Goal: Information Seeking & Learning: Learn about a topic

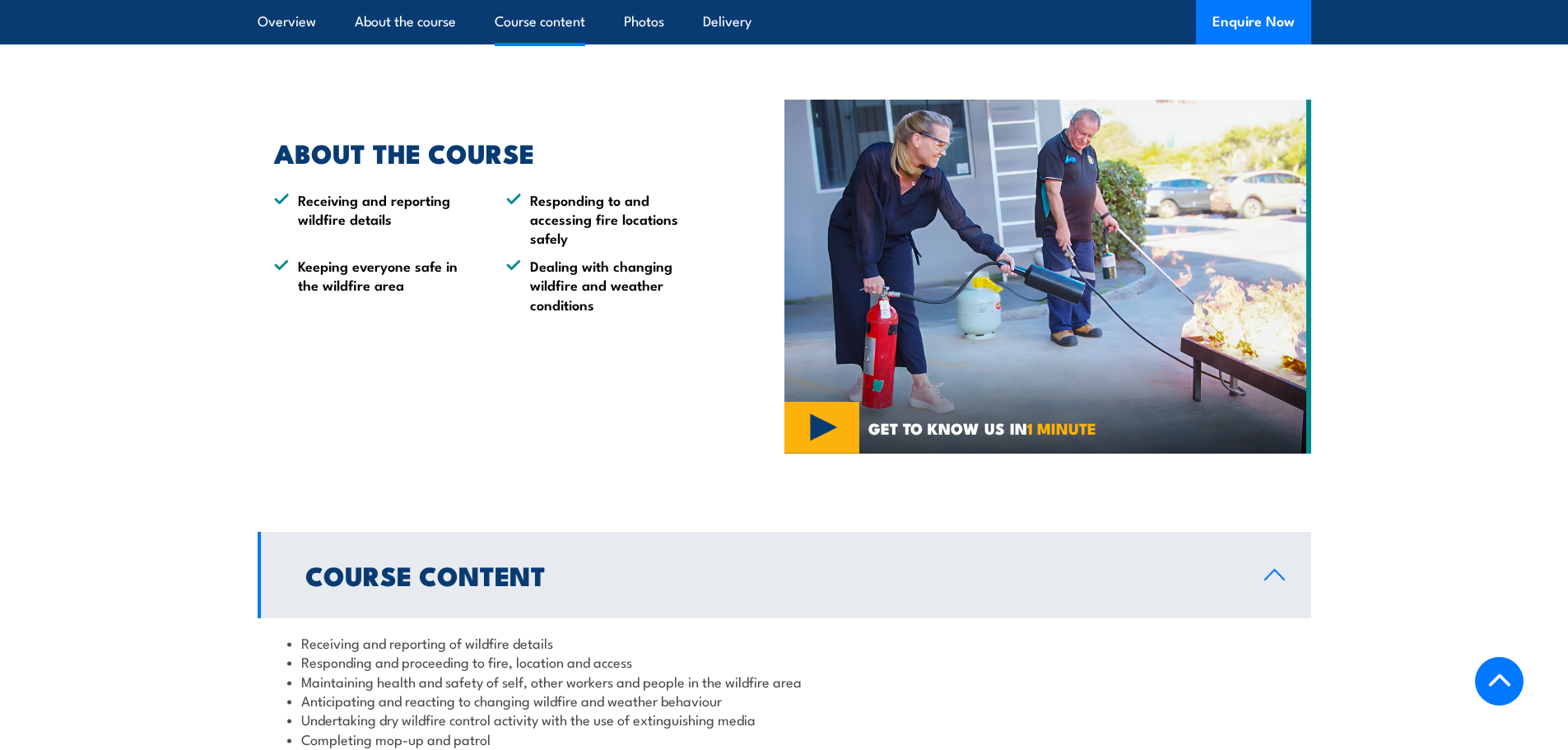
scroll to position [1234, 0]
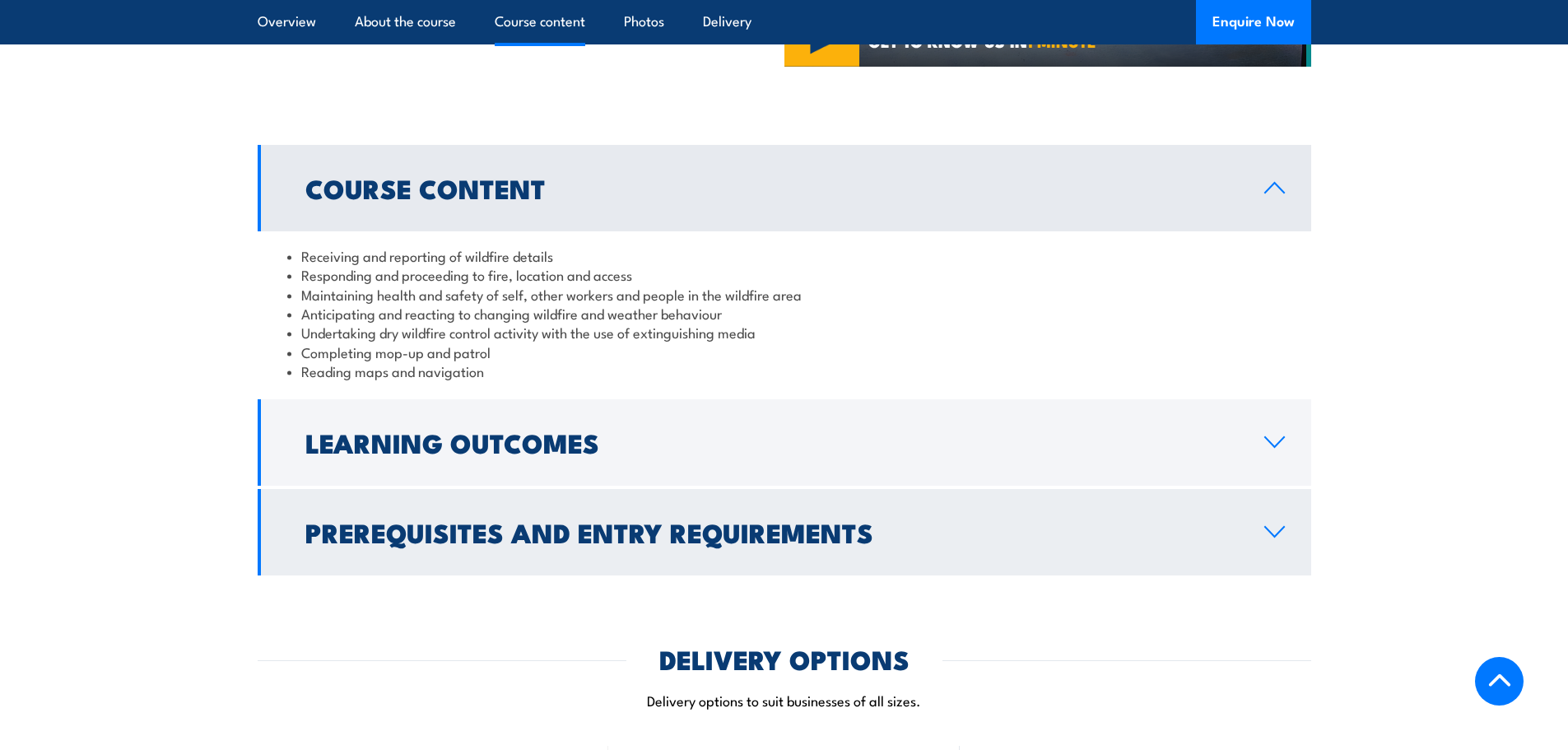
click at [734, 530] on h2 "Prerequisites and Entry Requirements" at bounding box center [771, 532] width 933 height 23
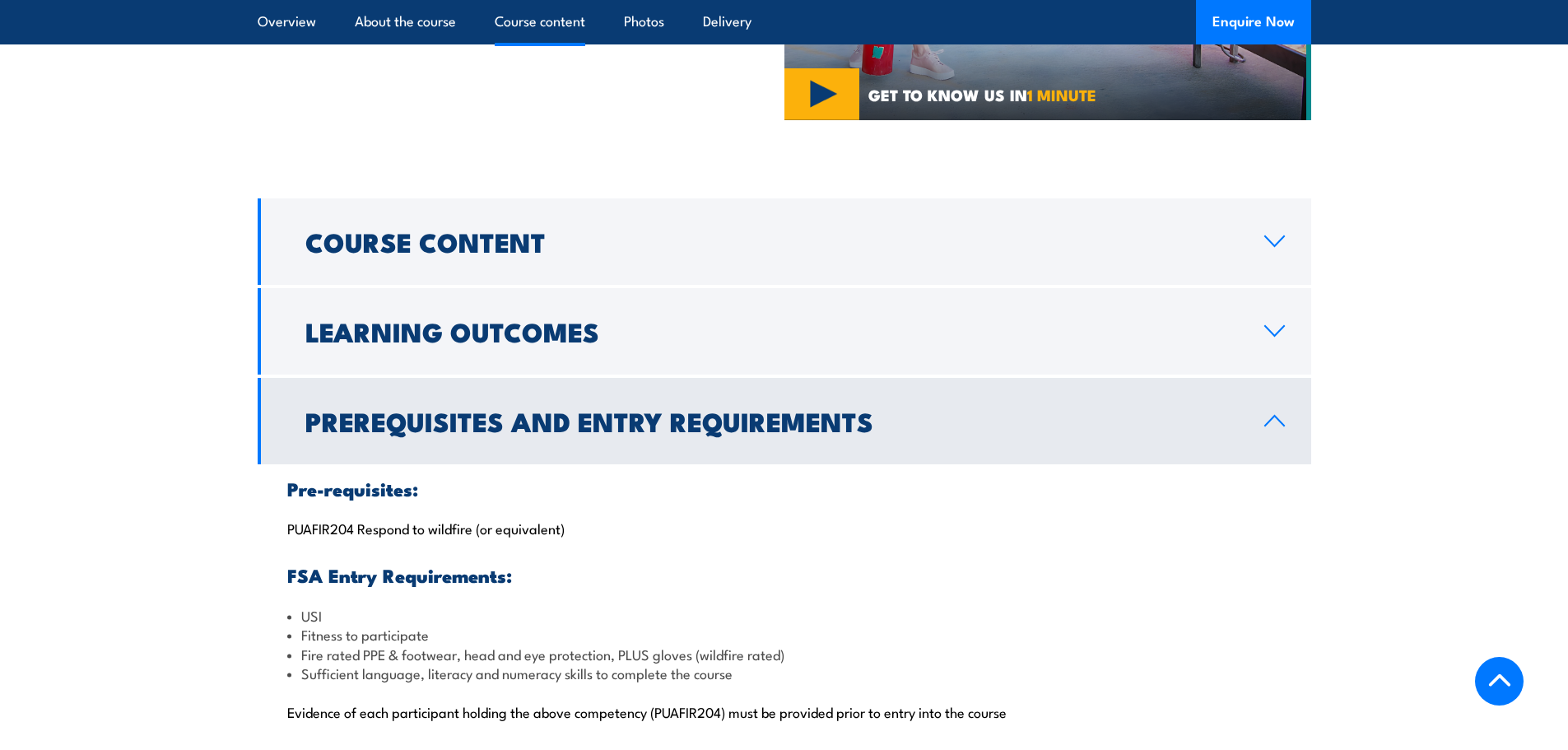
scroll to position [1152, 0]
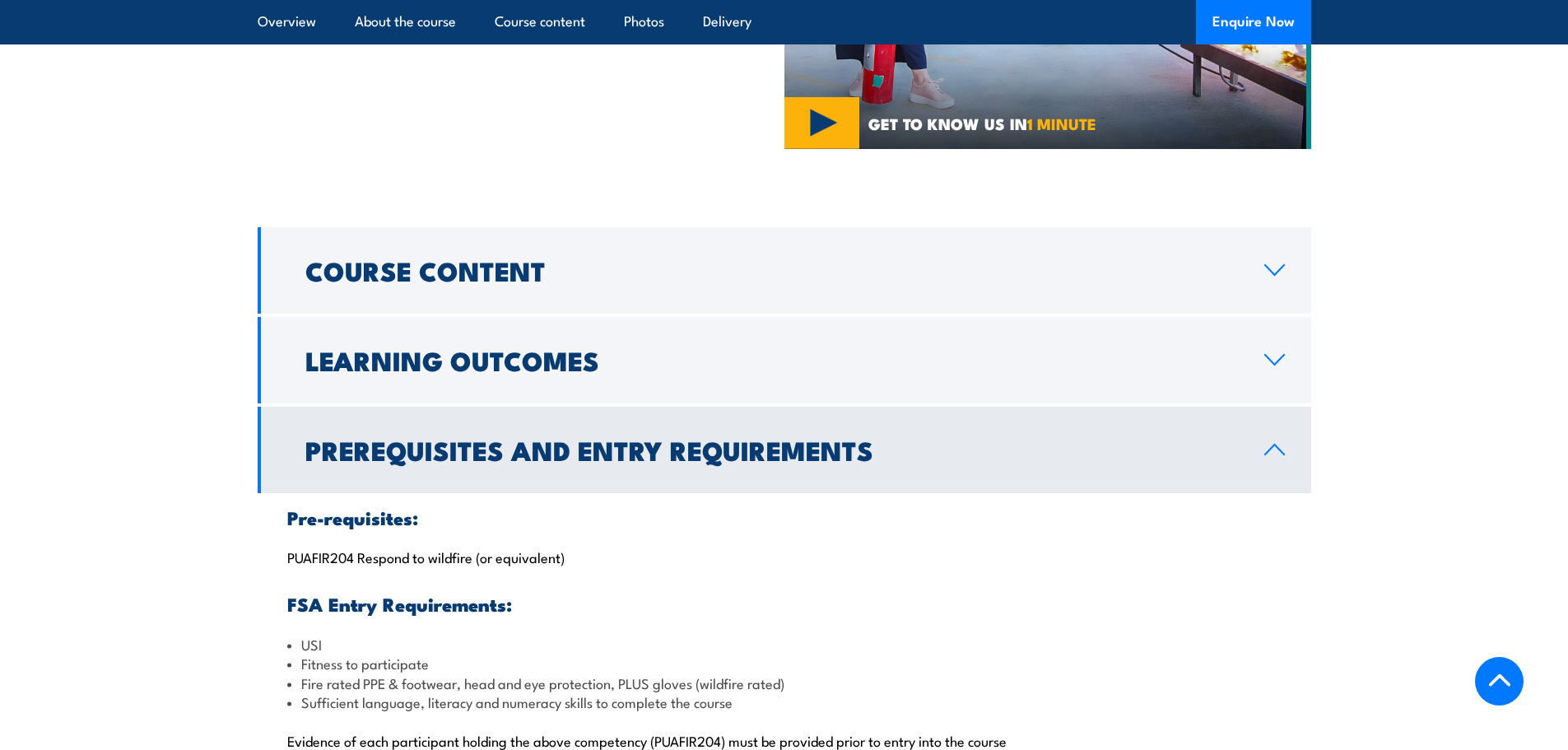
drag, startPoint x: 416, startPoint y: 553, endPoint x: 432, endPoint y: 559, distance: 17.1
click at [416, 553] on p "PUAFIR204 Respond to wildfire (or equivalent)" at bounding box center [784, 557] width 994 height 17
drag, startPoint x: 289, startPoint y: 562, endPoint x: 476, endPoint y: 553, distance: 187.2
click at [476, 553] on p "PUAFIR204 Respond to wildfire (or equivalent)" at bounding box center [784, 557] width 994 height 17
copy p "PUAFIR204 Respond to wildfire"
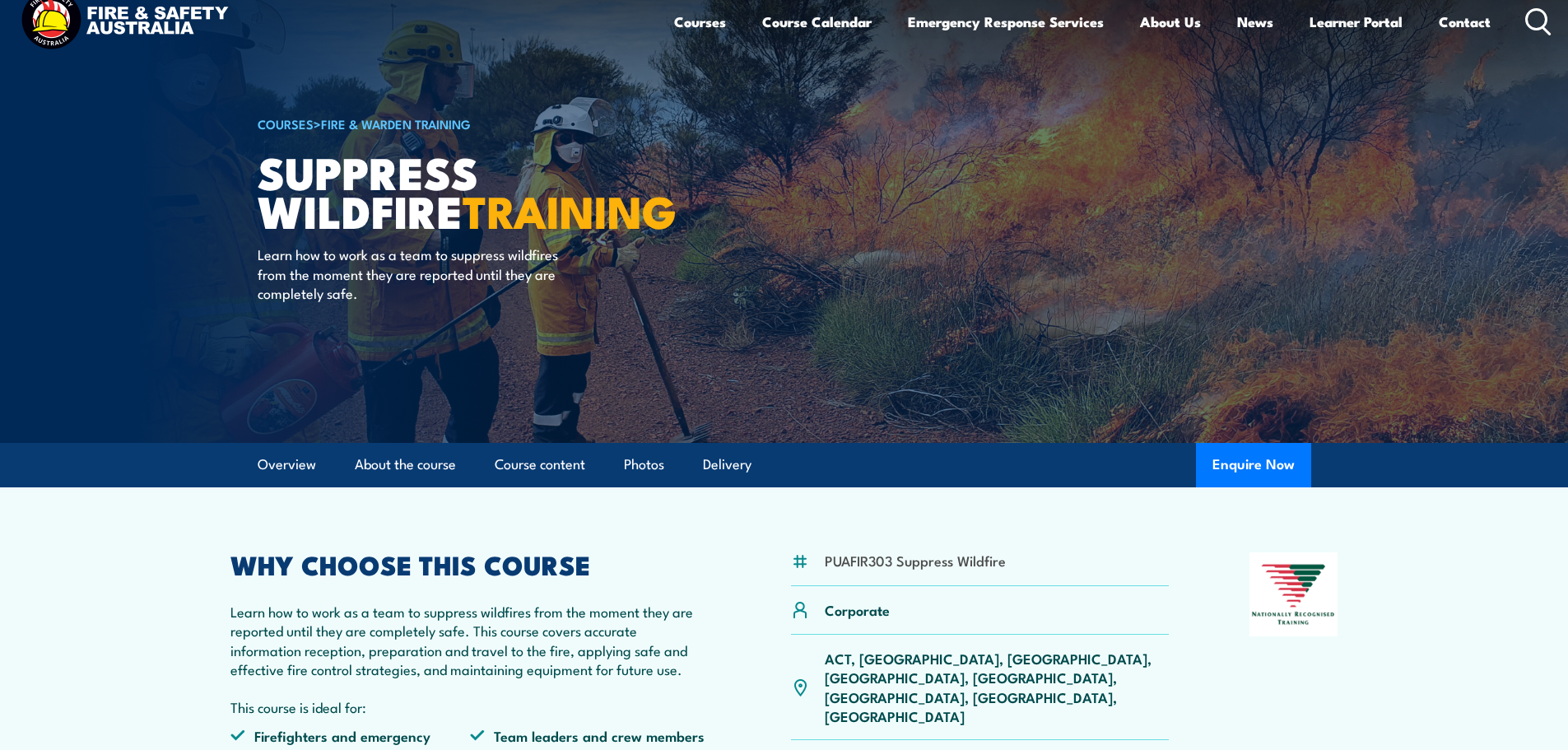
scroll to position [0, 0]
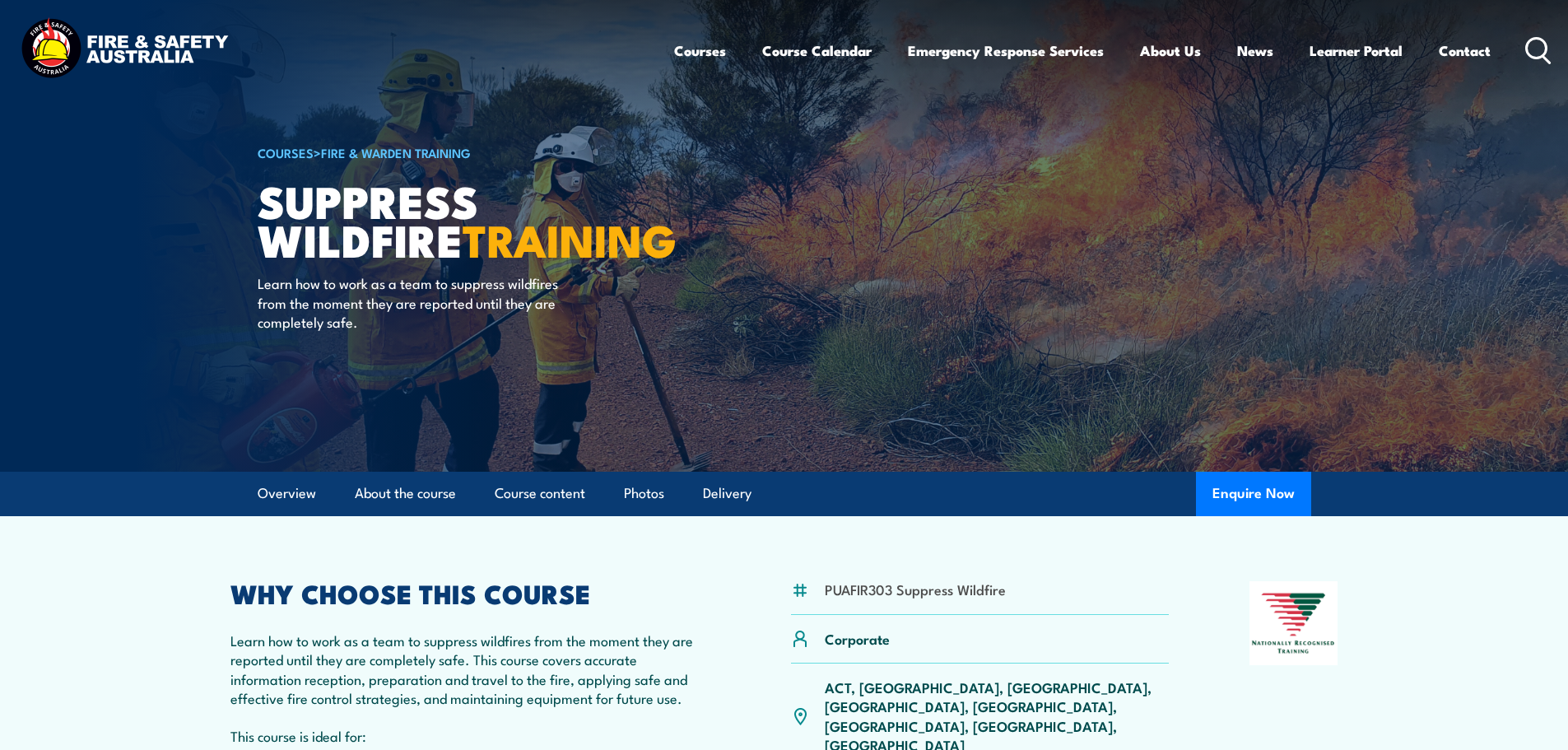
drag, startPoint x: 1537, startPoint y: 51, endPoint x: 1300, endPoint y: 85, distance: 239.4
click at [1535, 52] on icon at bounding box center [1539, 50] width 27 height 28
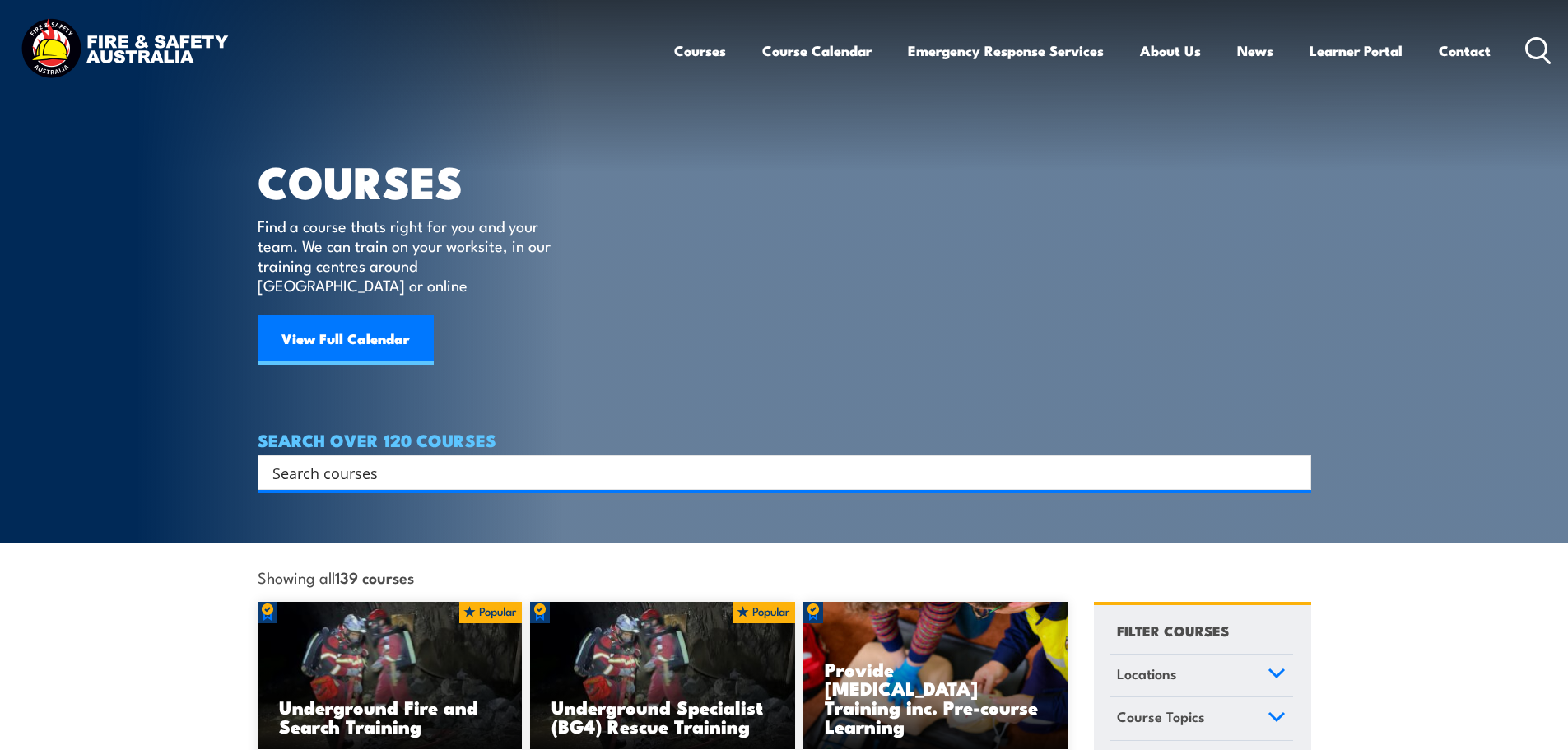
click at [439, 460] on input "Search input" at bounding box center [774, 472] width 1003 height 25
paste input "PUAFIR204 Respond to wildfire"
type input "PUAFIR204 Respond to wildfire"
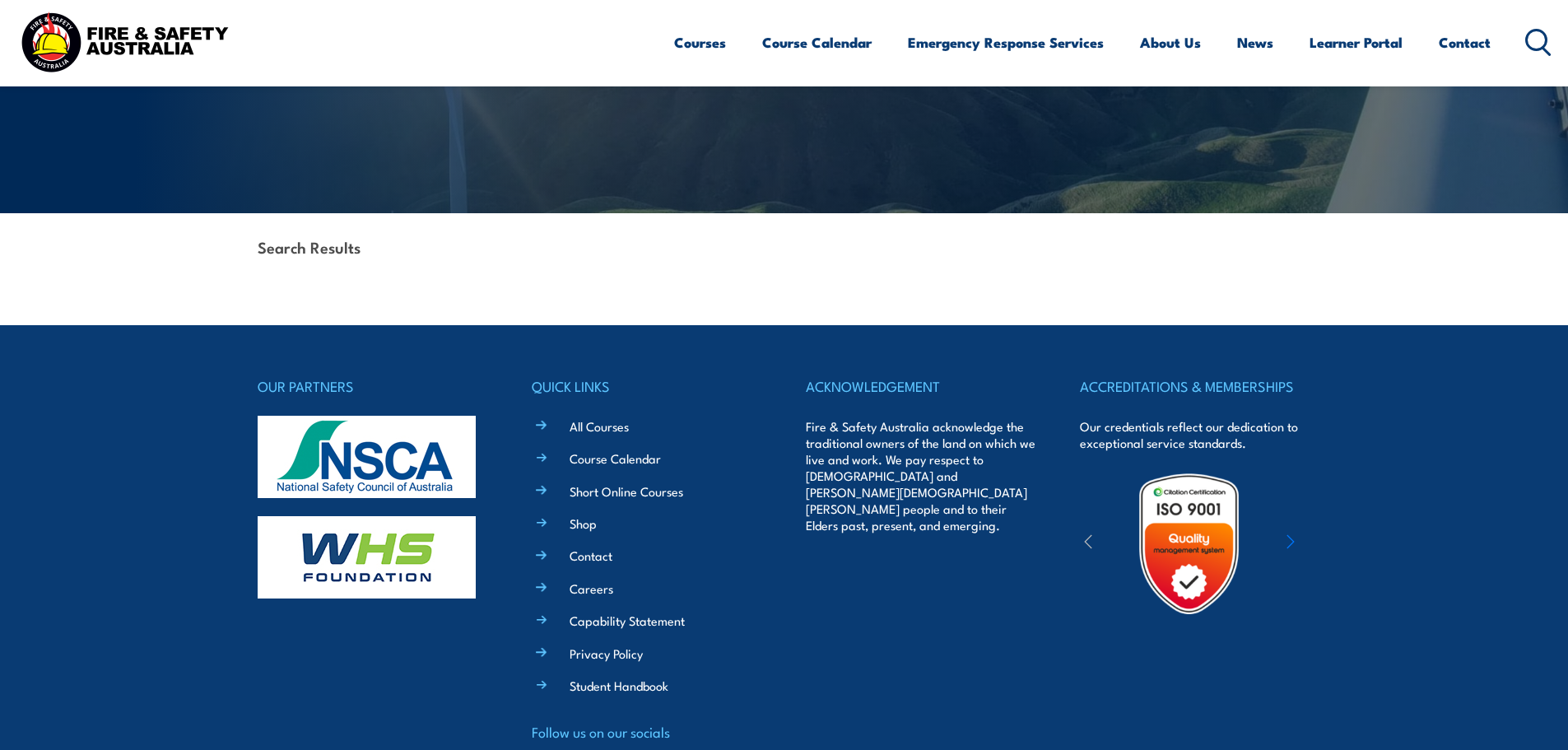
scroll to position [30, 0]
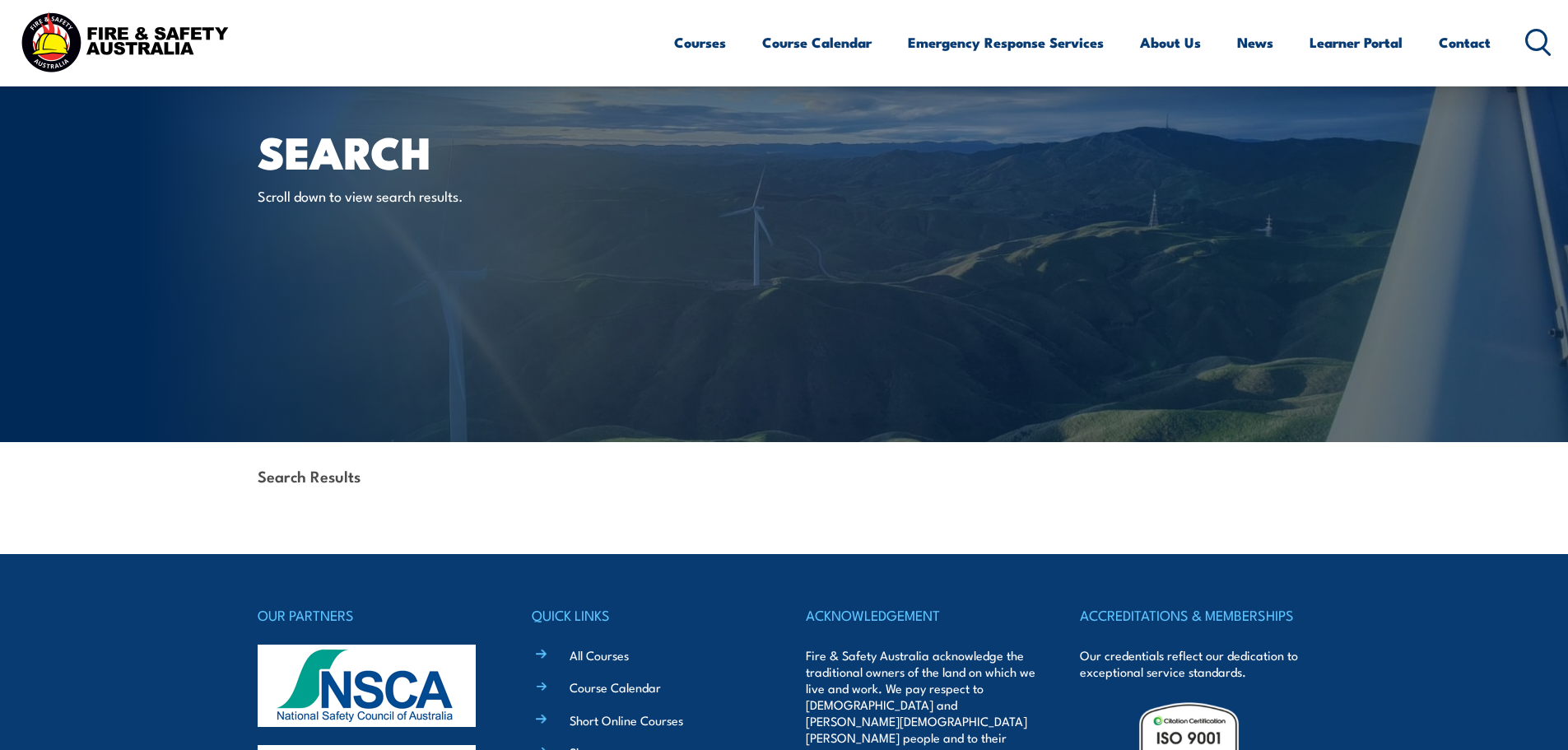
click at [1520, 57] on div "Courses Course Calendar Emergency Response Services Services Overview Emergency…" at bounding box center [1114, 42] width 879 height 71
drag, startPoint x: 1529, startPoint y: 52, endPoint x: 1487, endPoint y: 71, distance: 46.1
click at [1530, 52] on icon at bounding box center [1539, 42] width 27 height 28
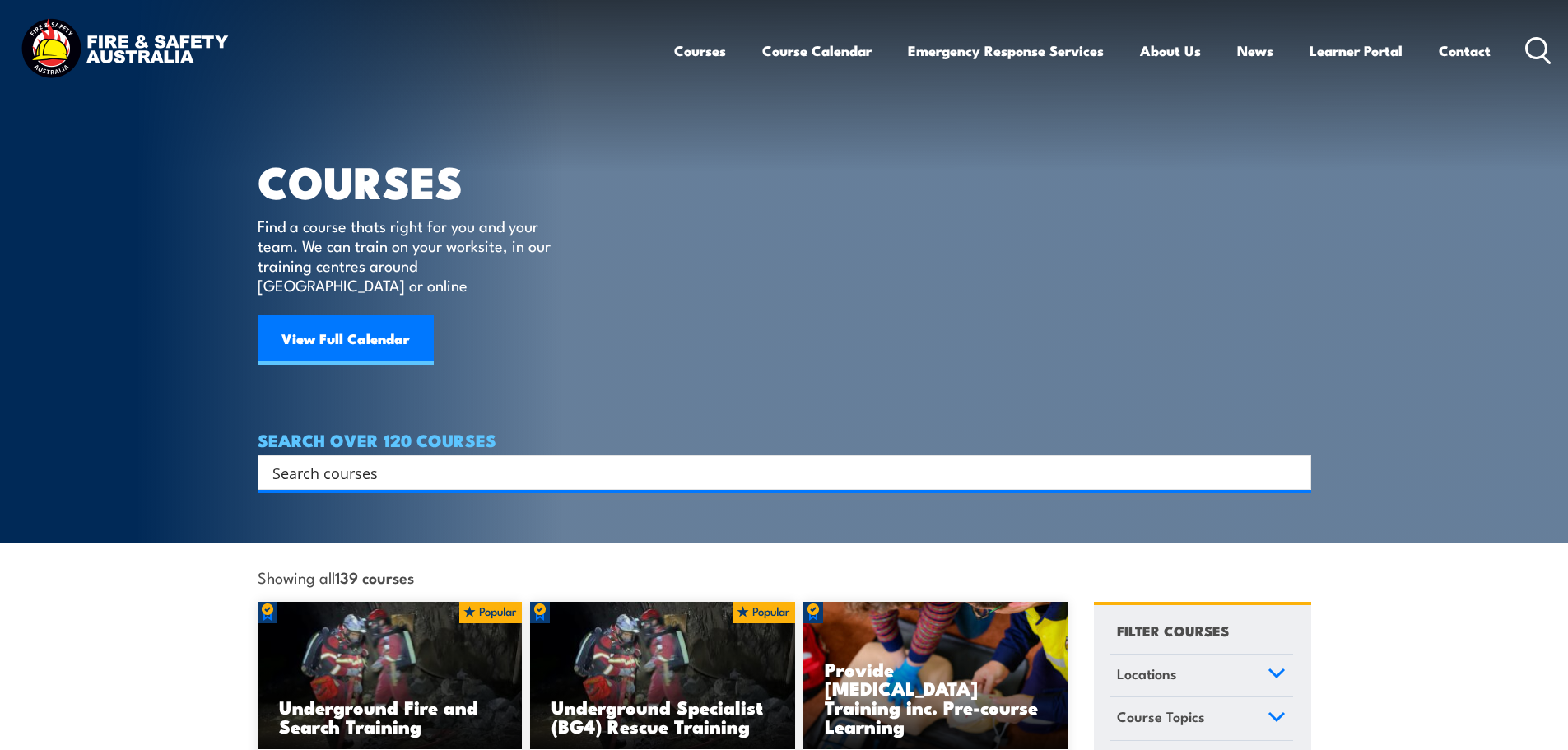
click at [473, 460] on input "Search input" at bounding box center [774, 472] width 1003 height 25
paste input "PUAFIR204 Respond to wildfire"
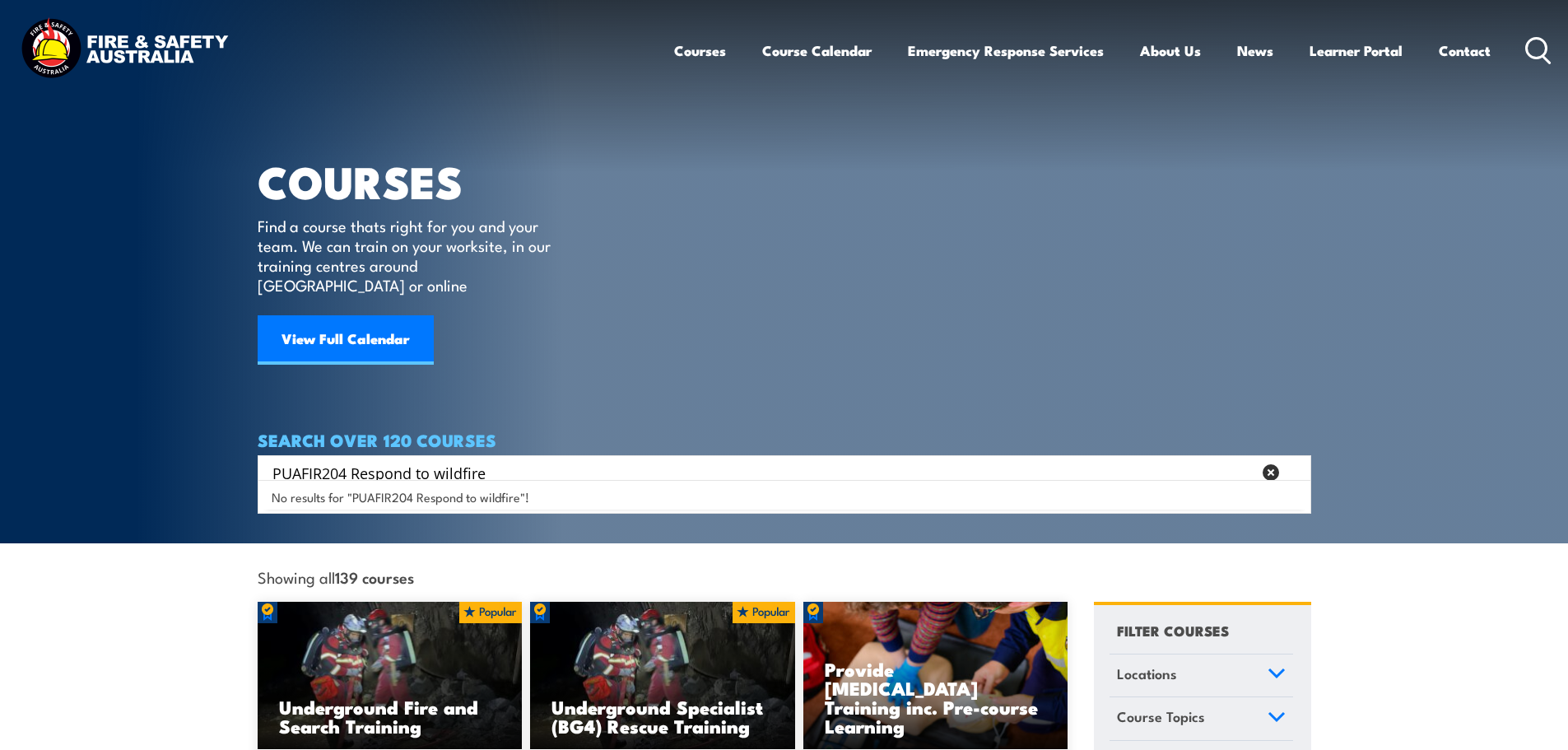
drag, startPoint x: 353, startPoint y: 456, endPoint x: 243, endPoint y: 461, distance: 110.1
click at [243, 461] on section "COURSES Find a course thats right for you and your team. We can train on your w…" at bounding box center [784, 272] width 1568 height 543
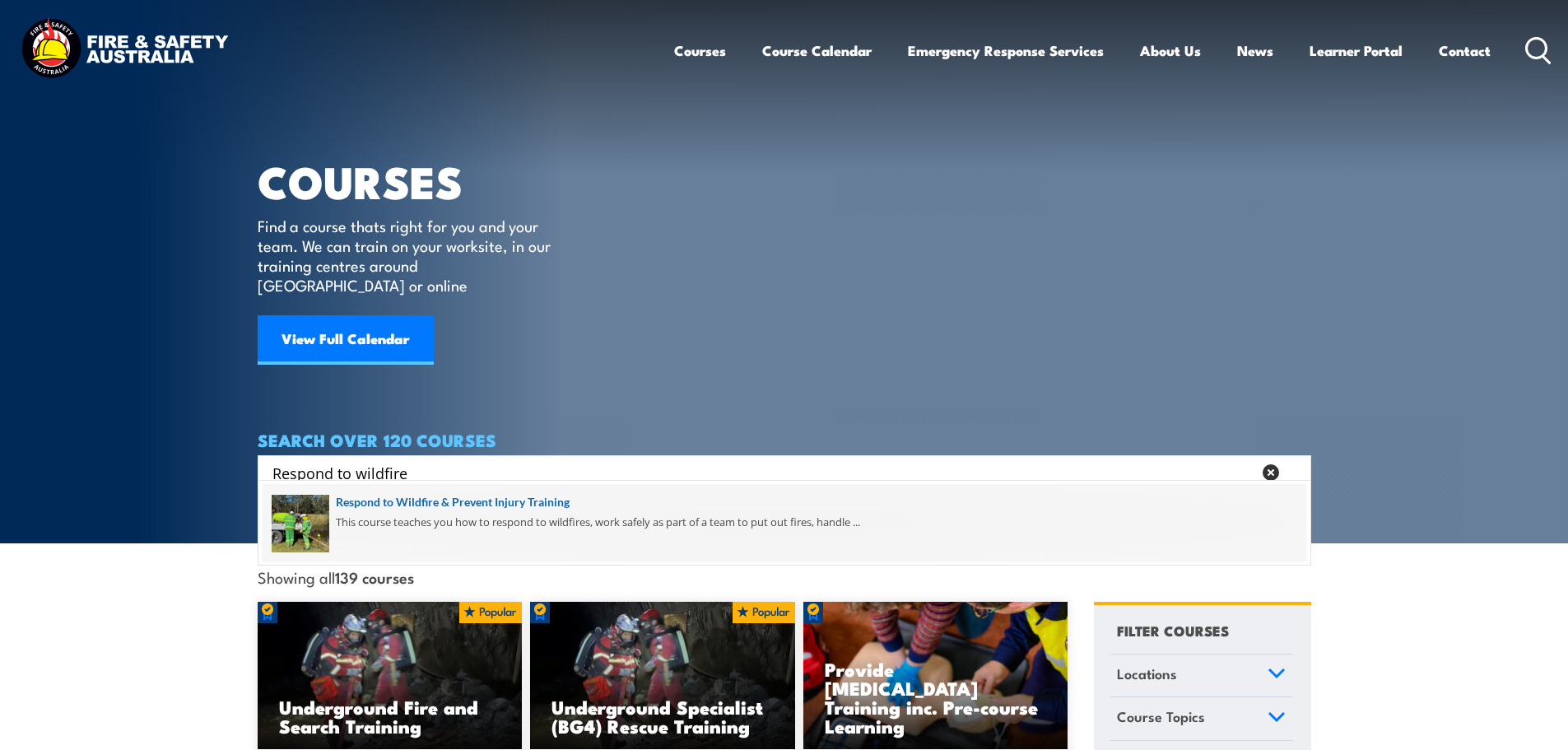
type input "Respond to wildfire"
click at [488, 513] on span at bounding box center [784, 522] width 1044 height 78
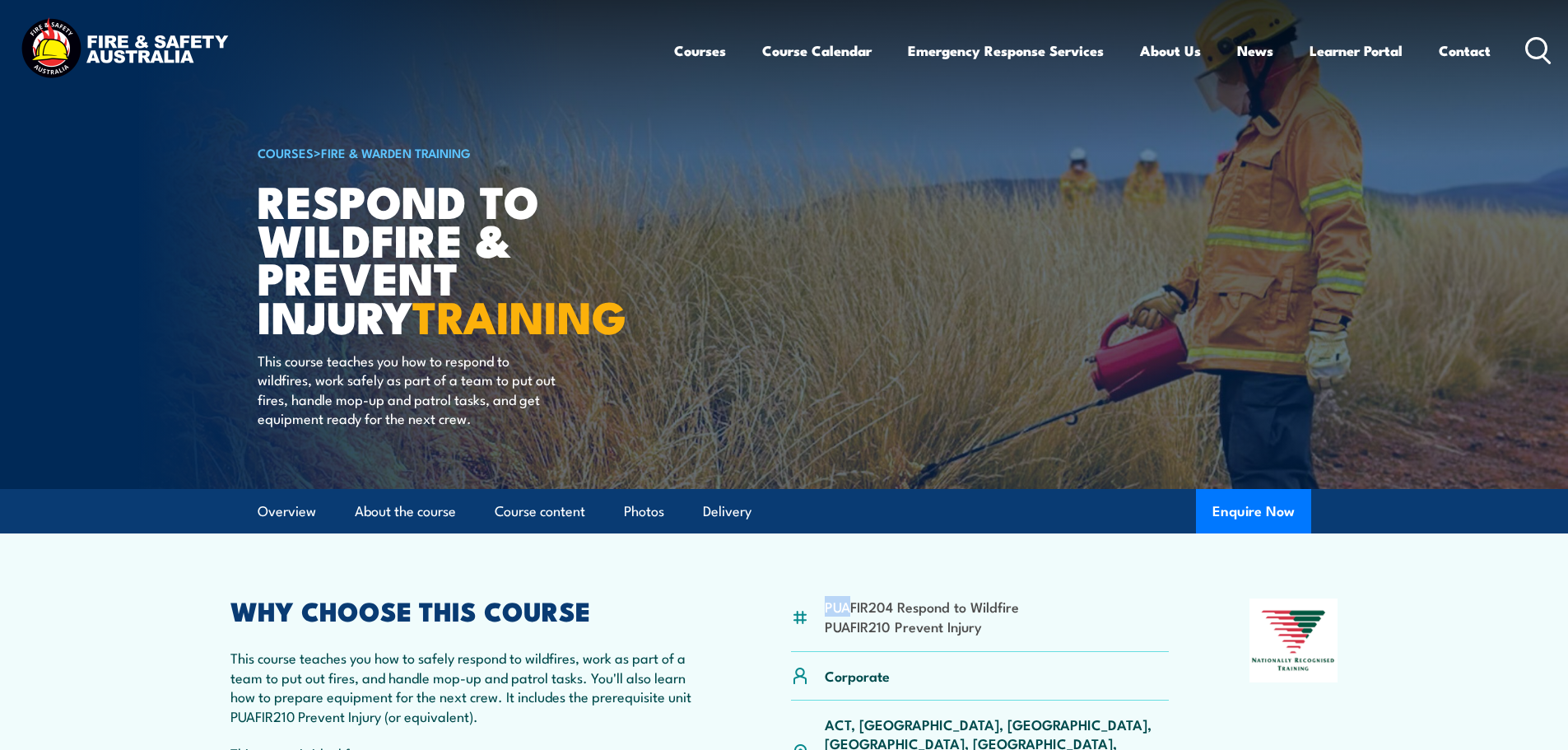
drag, startPoint x: 824, startPoint y: 606, endPoint x: 853, endPoint y: 608, distance: 29.1
click at [853, 608] on li "PUAFIR204 Respond to Wildfire" at bounding box center [921, 606] width 194 height 19
click at [976, 638] on div "PUAFIR204 Respond to Wildfire PUAFIR210 Prevent Injury" at bounding box center [980, 625] width 378 height 53
drag, startPoint x: 979, startPoint y: 626, endPoint x: 820, endPoint y: 610, distance: 159.8
click at [820, 610] on div "PUAFIR204 Respond to Wildfire PUAFIR210 Prevent Injury" at bounding box center [980, 625] width 378 height 53
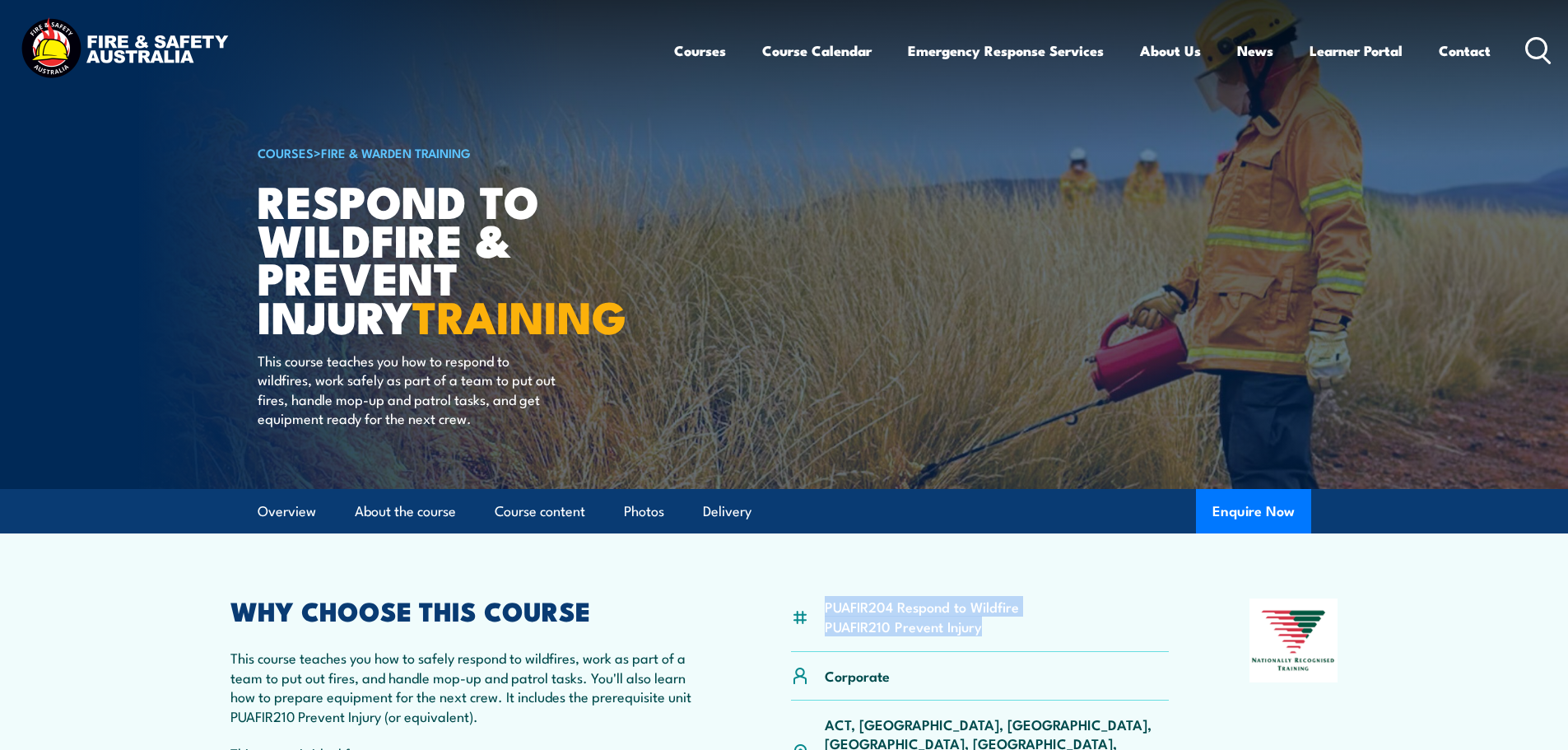
copy ul "PUAFIR204 Respond to Wildfire PUAFIR210 Prevent Injury"
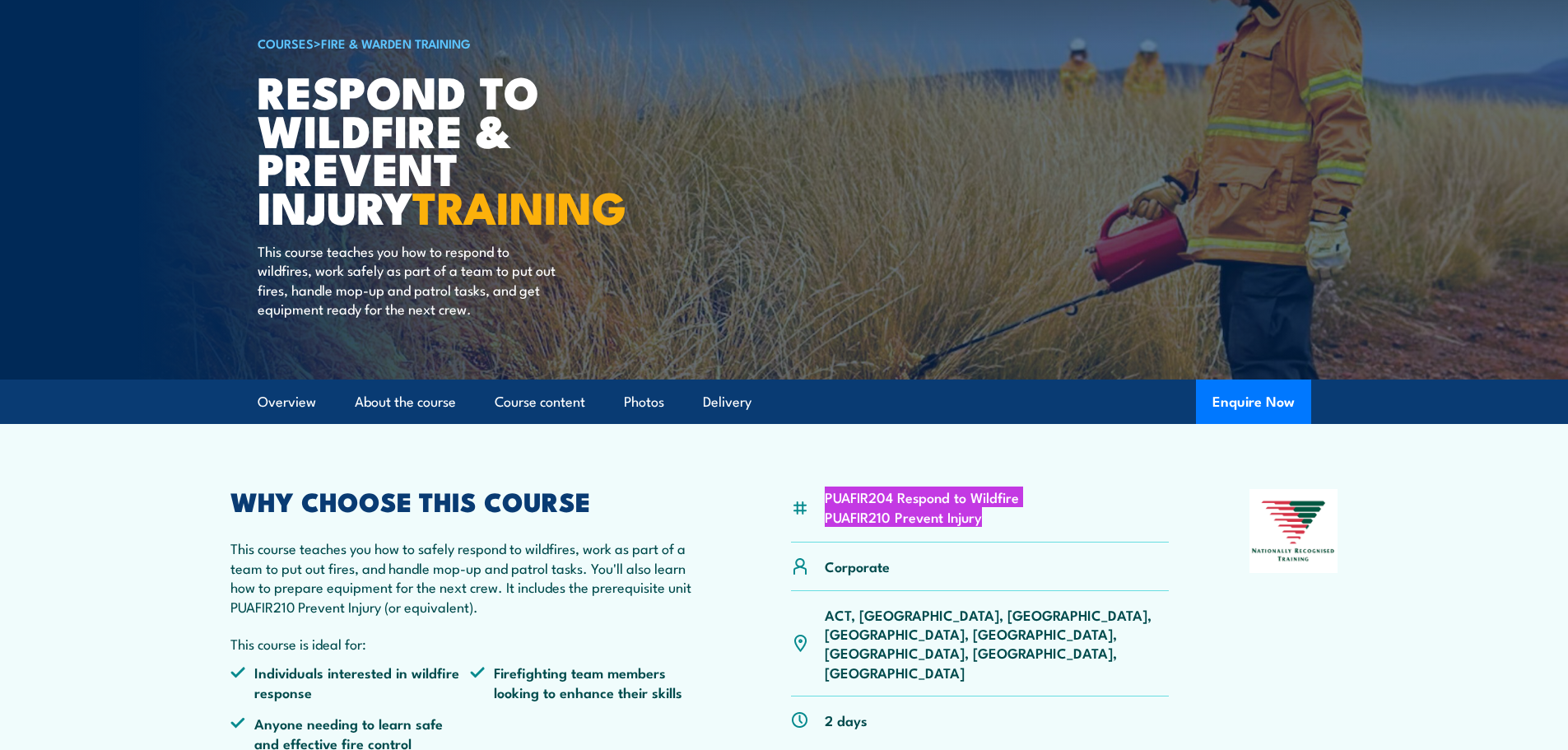
scroll to position [247, 0]
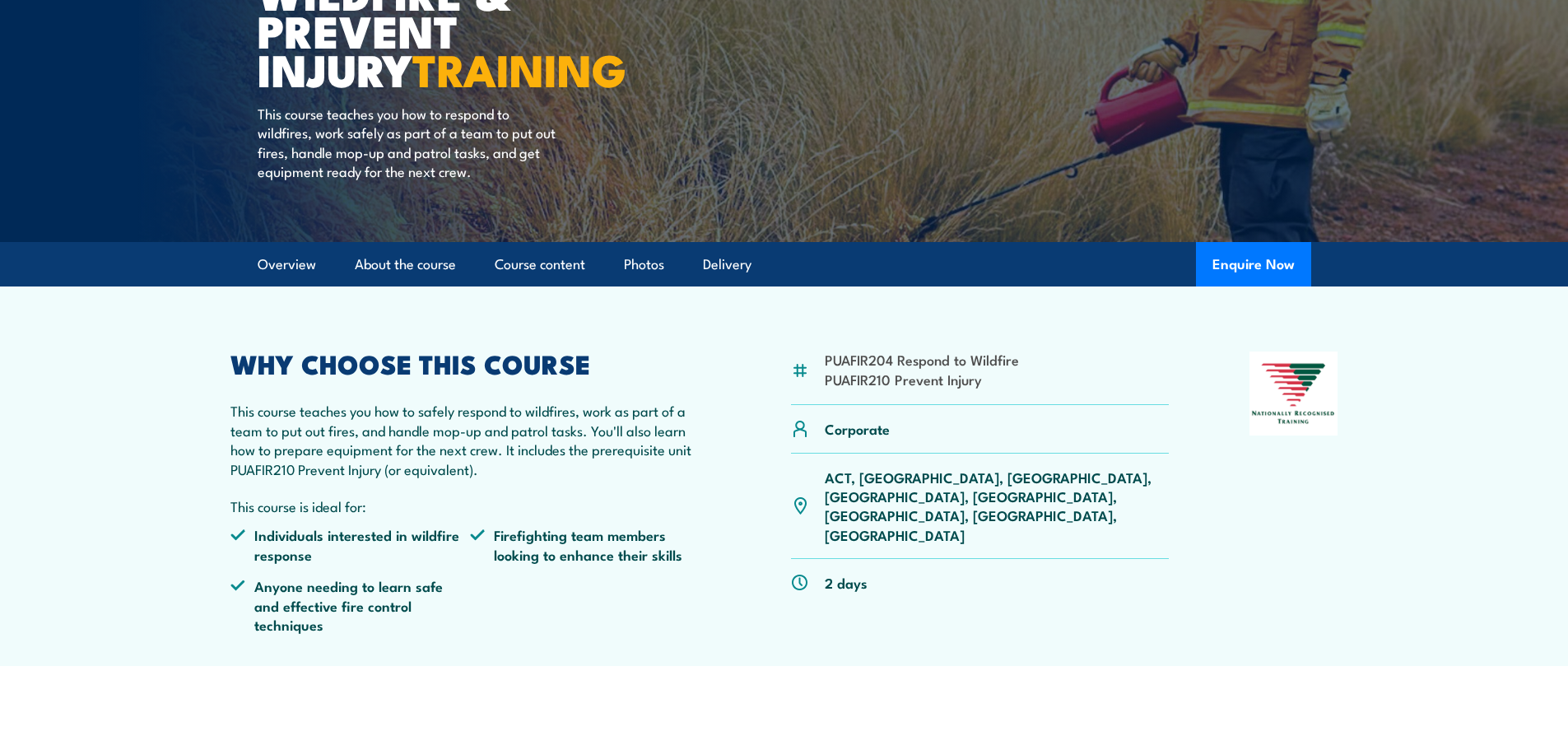
click at [501, 570] on ul "Individuals interested in wildfire response Firefighting team members looking t…" at bounding box center [470, 585] width 481 height 121
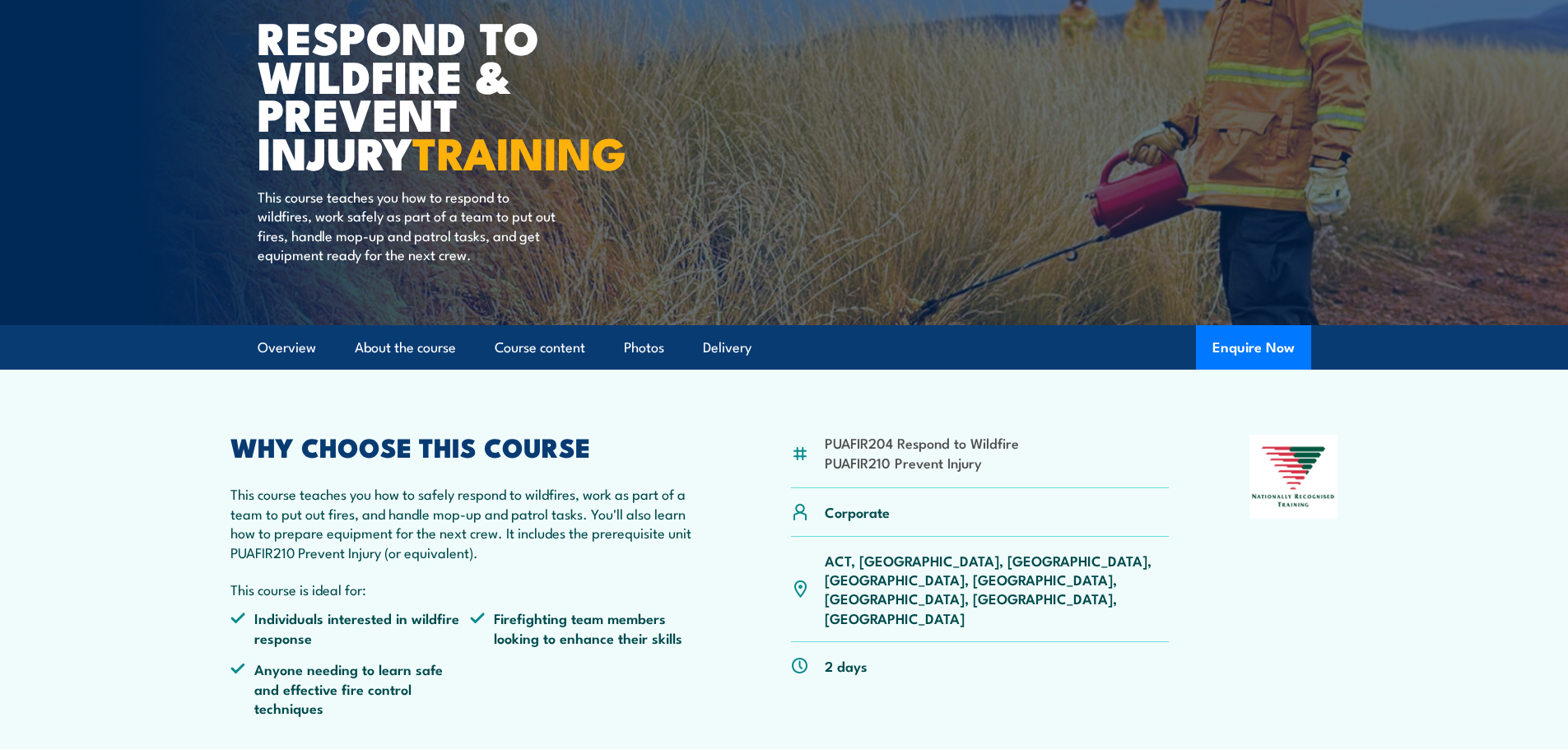
scroll to position [0, 0]
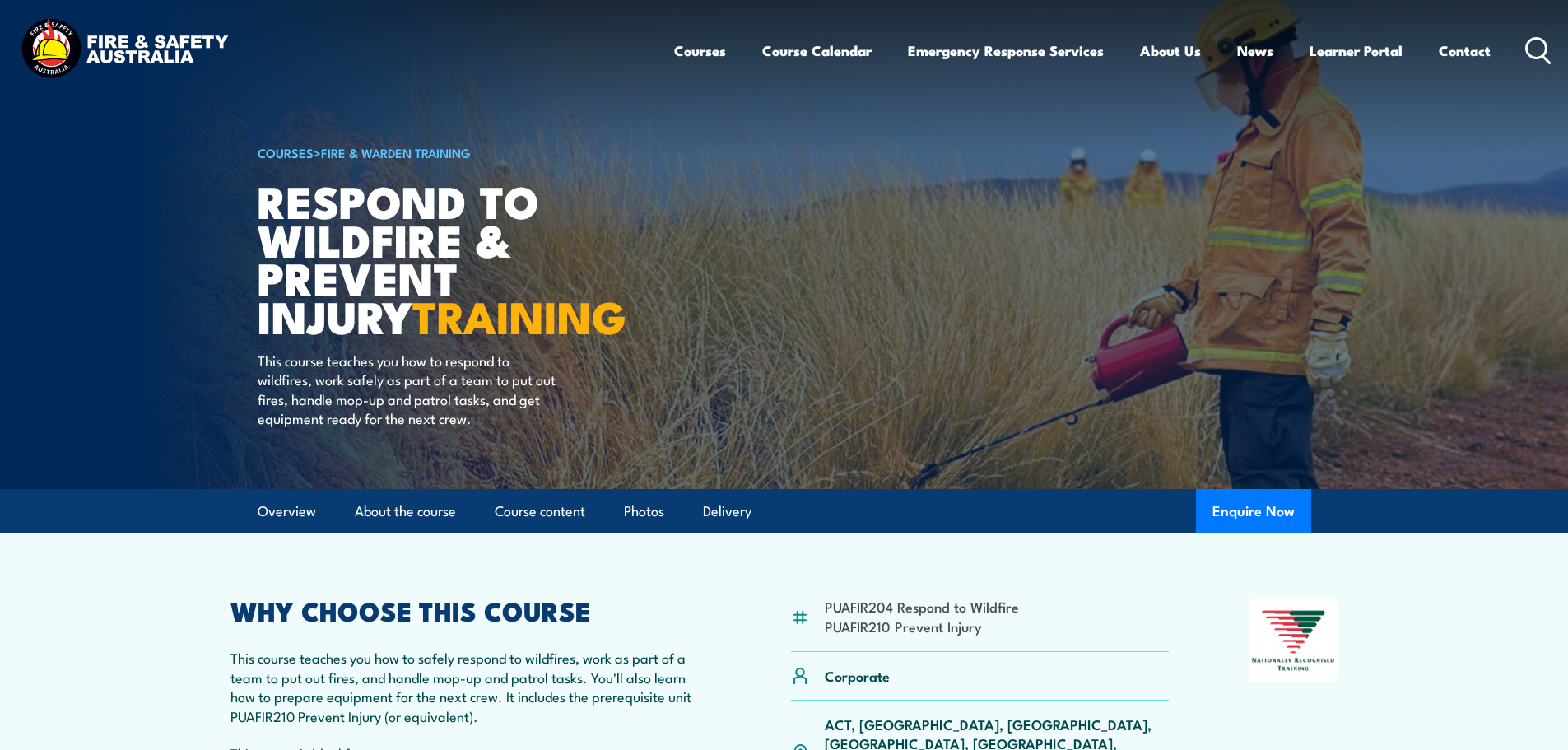
click at [1534, 49] on icon at bounding box center [1539, 50] width 27 height 28
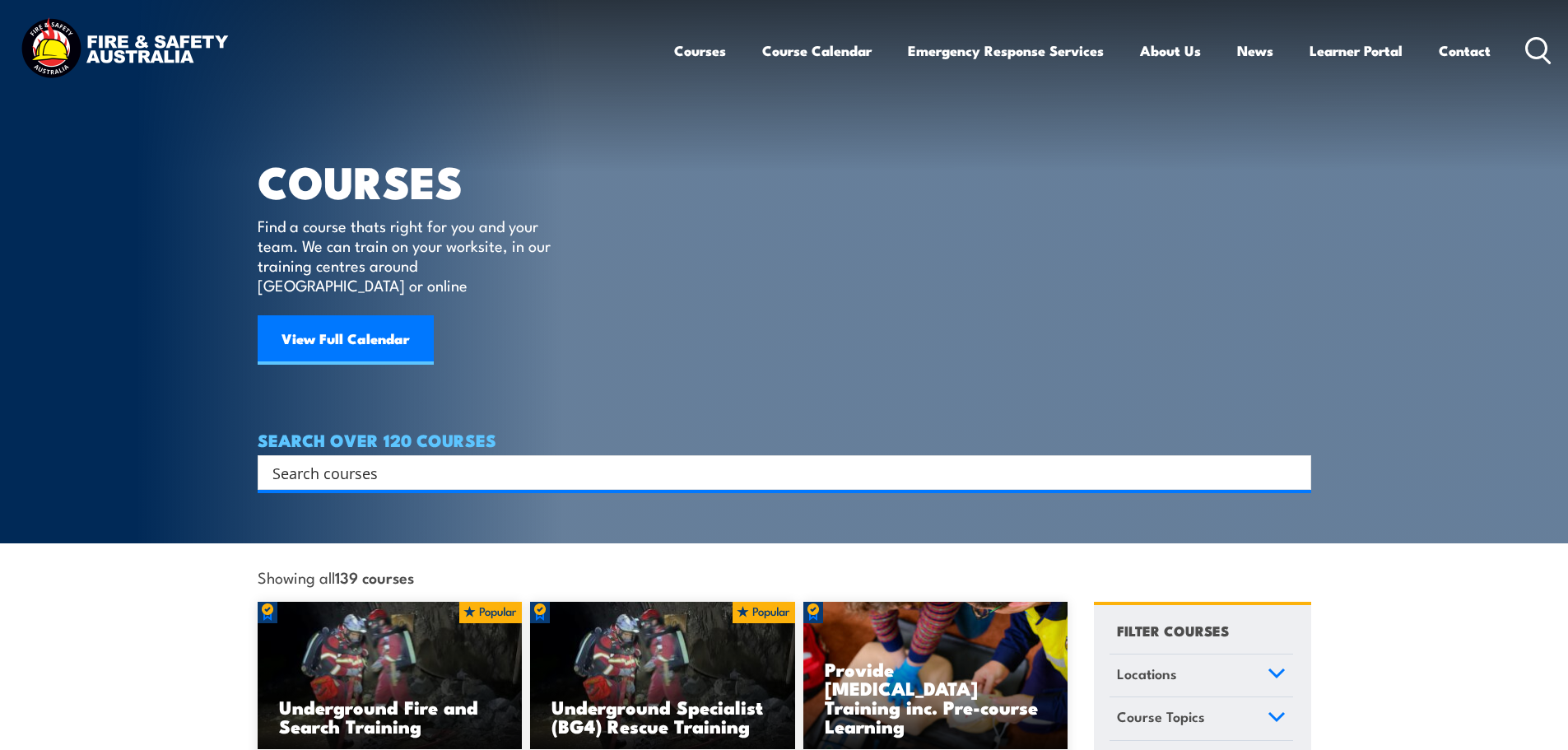
click at [386, 468] on div "Search" at bounding box center [784, 472] width 1054 height 34
click at [374, 460] on input "Search input" at bounding box center [774, 472] width 1003 height 25
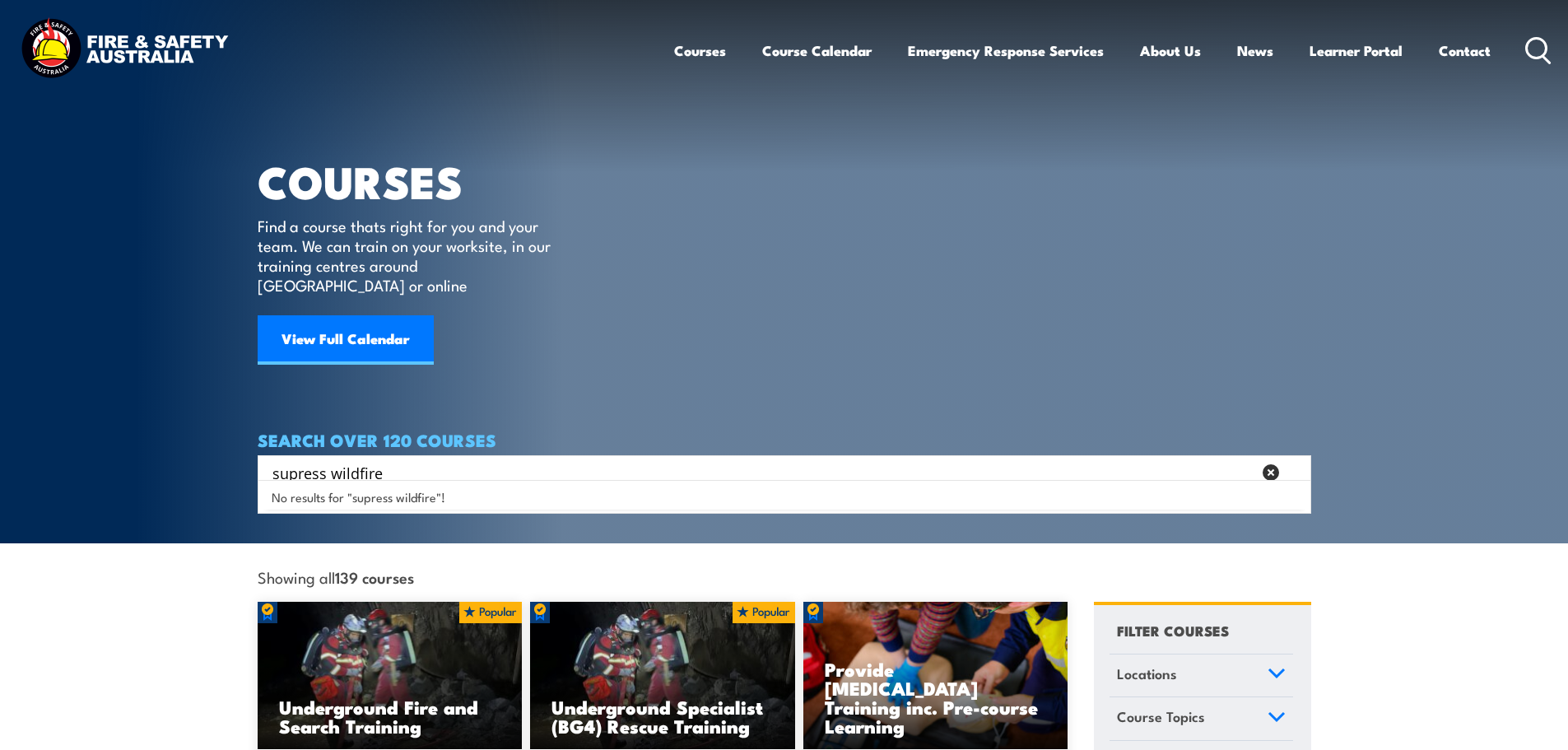
click at [298, 460] on input "supress wildfire" at bounding box center [762, 472] width 979 height 25
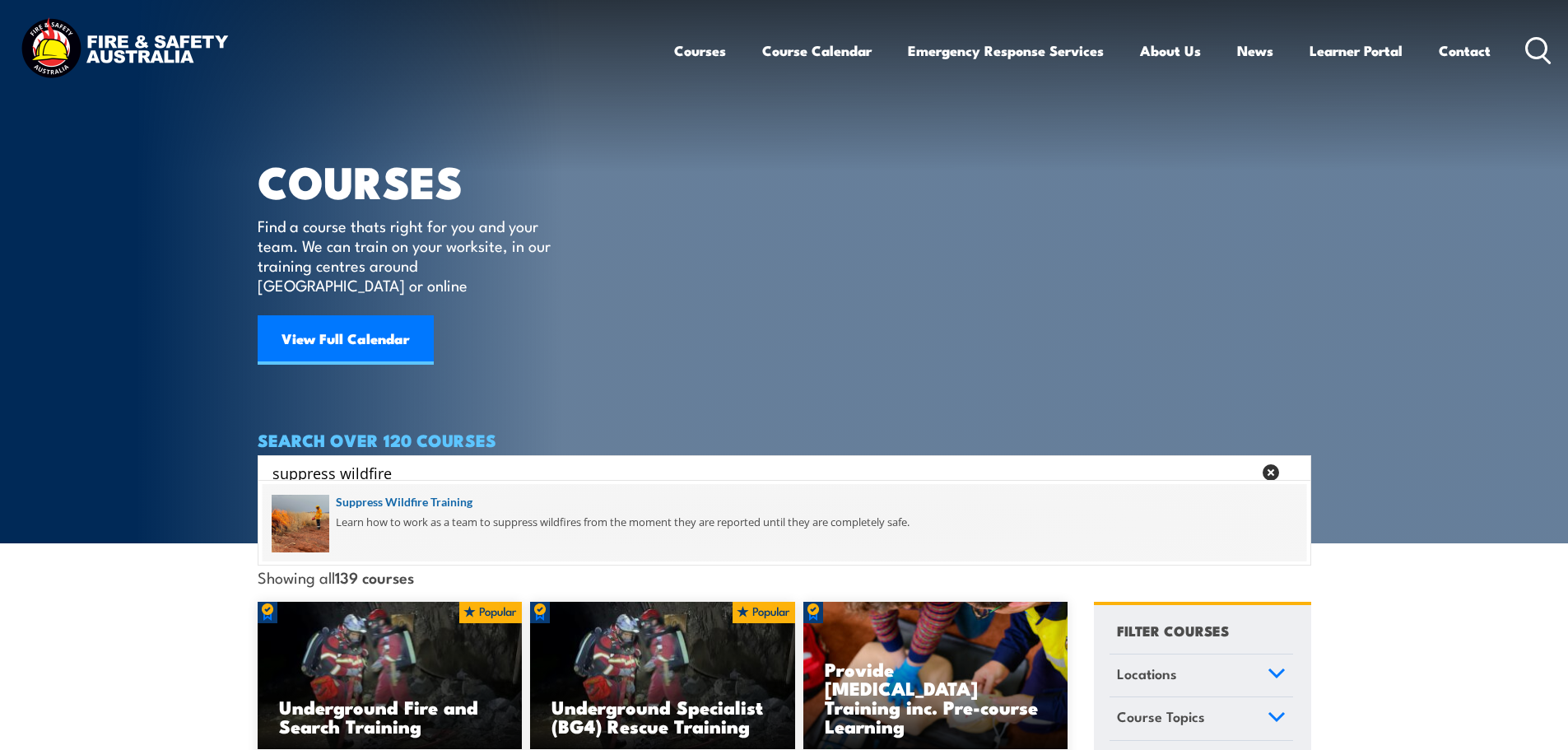
type input "suppress wildfire"
click at [393, 501] on span at bounding box center [784, 522] width 1044 height 78
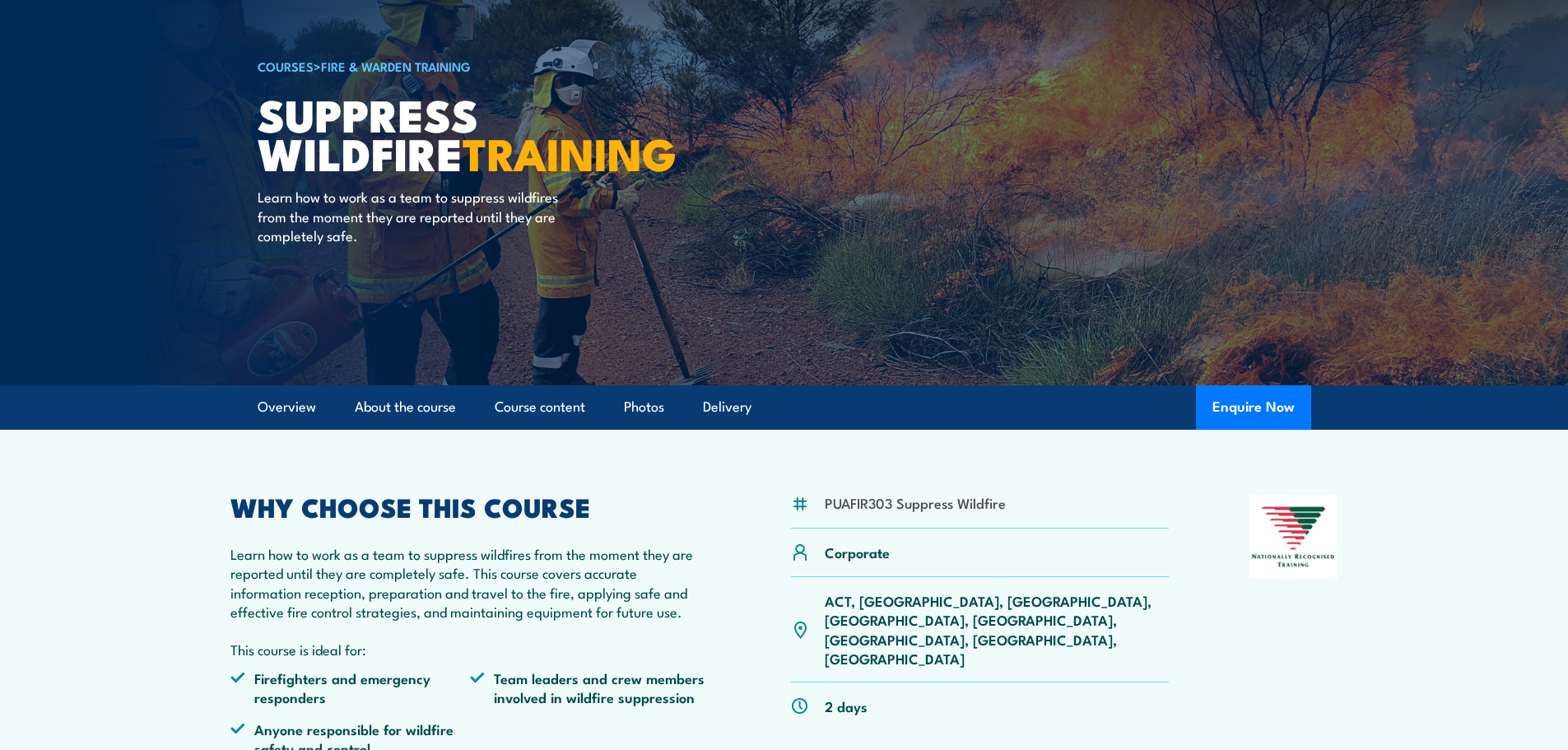
scroll to position [247, 0]
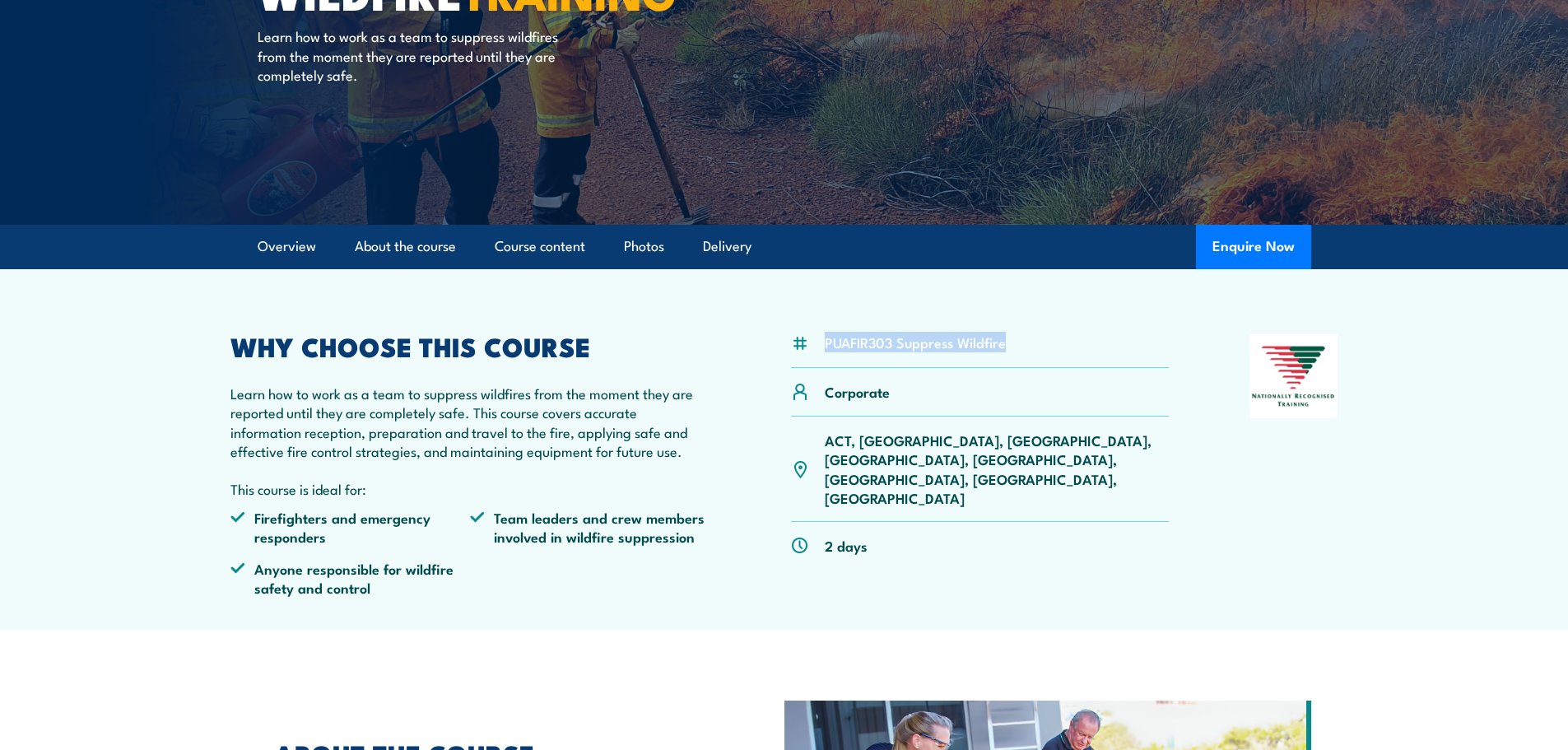
drag, startPoint x: 827, startPoint y: 342, endPoint x: 1017, endPoint y: 337, distance: 190.1
click at [1017, 337] on div "PUAFIR303 Suppress Wildfire" at bounding box center [980, 351] width 378 height 33
copy li "PUAFIR303 Suppress Wildfire"
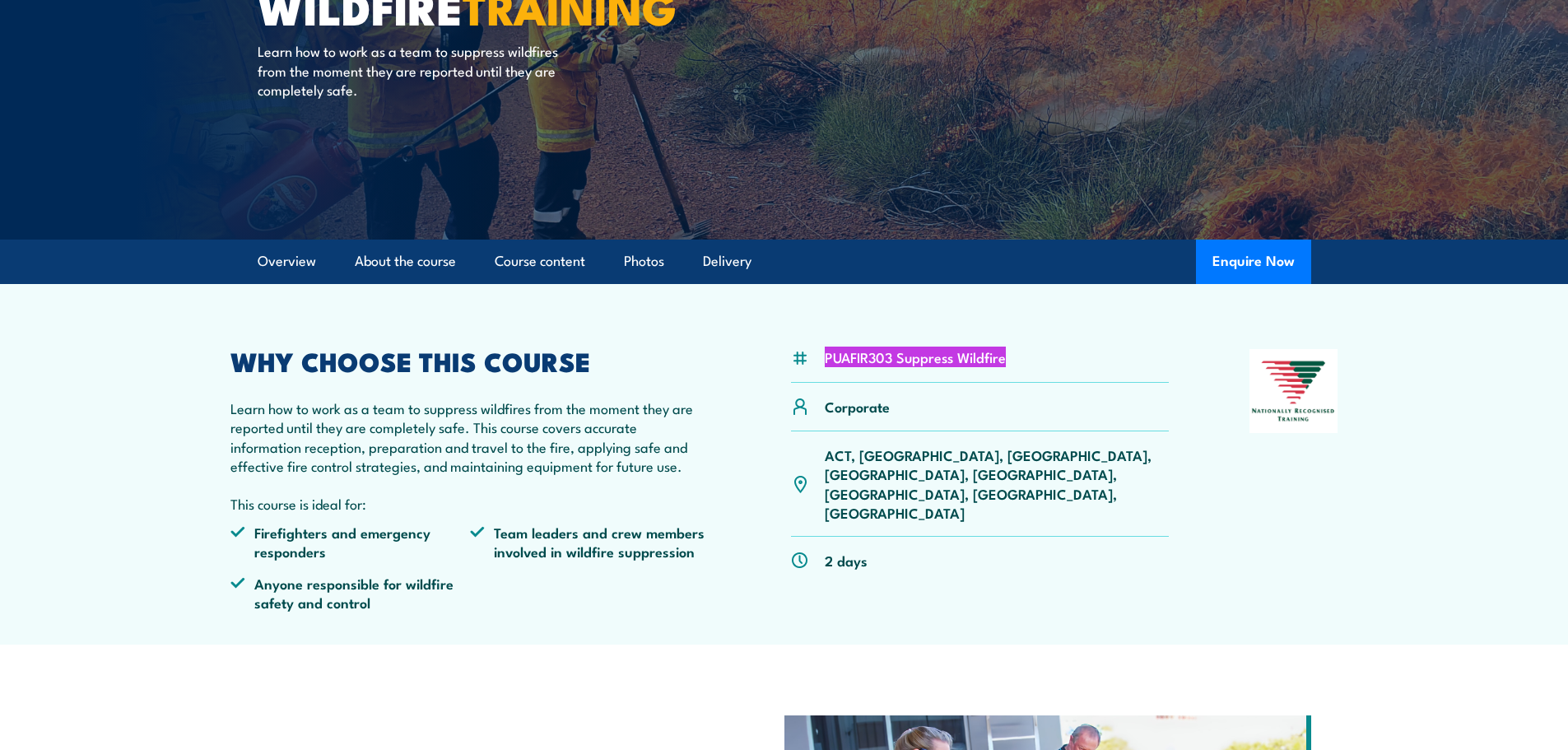
scroll to position [0, 0]
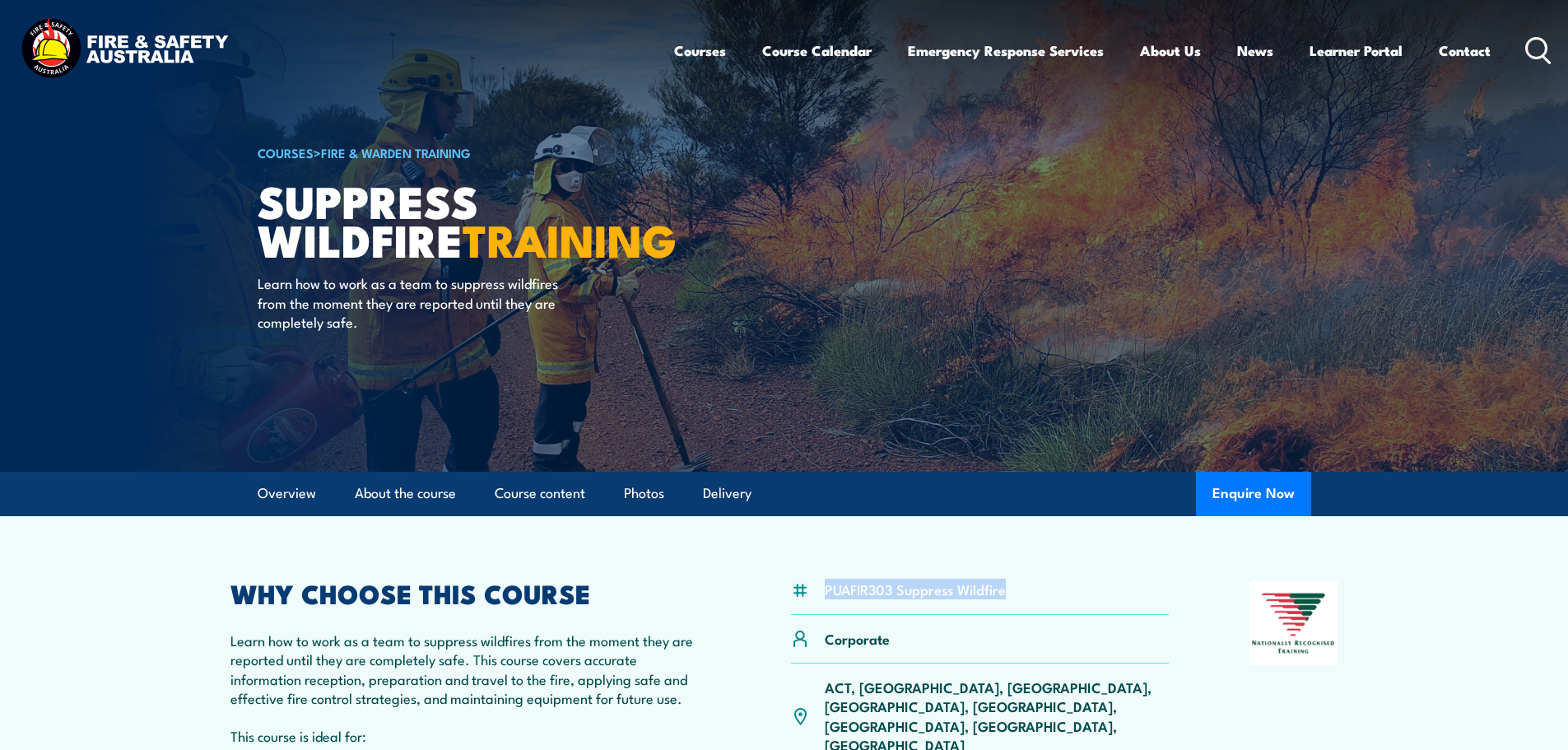
drag, startPoint x: 1527, startPoint y: 52, endPoint x: 1454, endPoint y: 76, distance: 76.8
click at [1527, 52] on circle at bounding box center [1537, 48] width 20 height 20
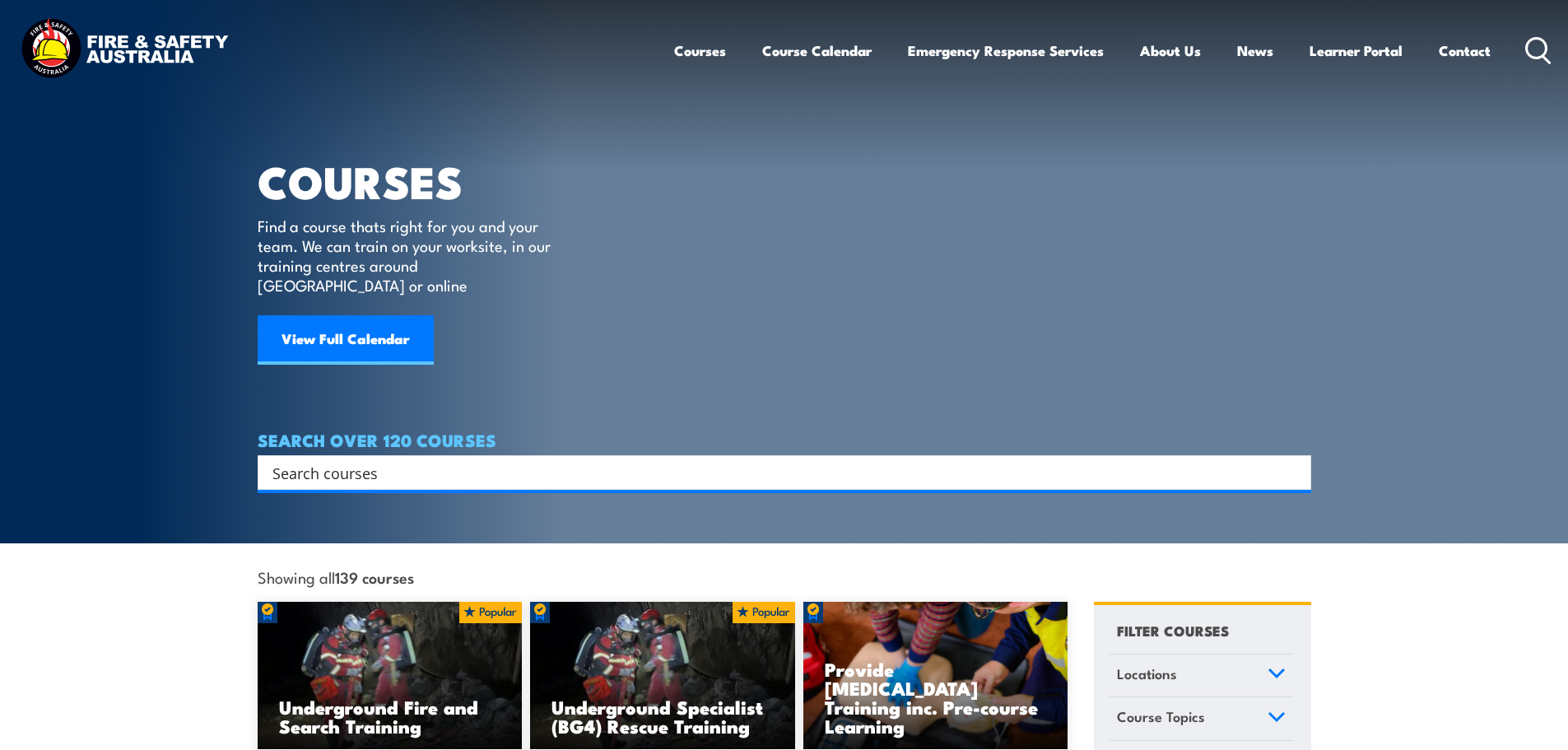
click at [436, 460] on input "Search input" at bounding box center [774, 472] width 1003 height 25
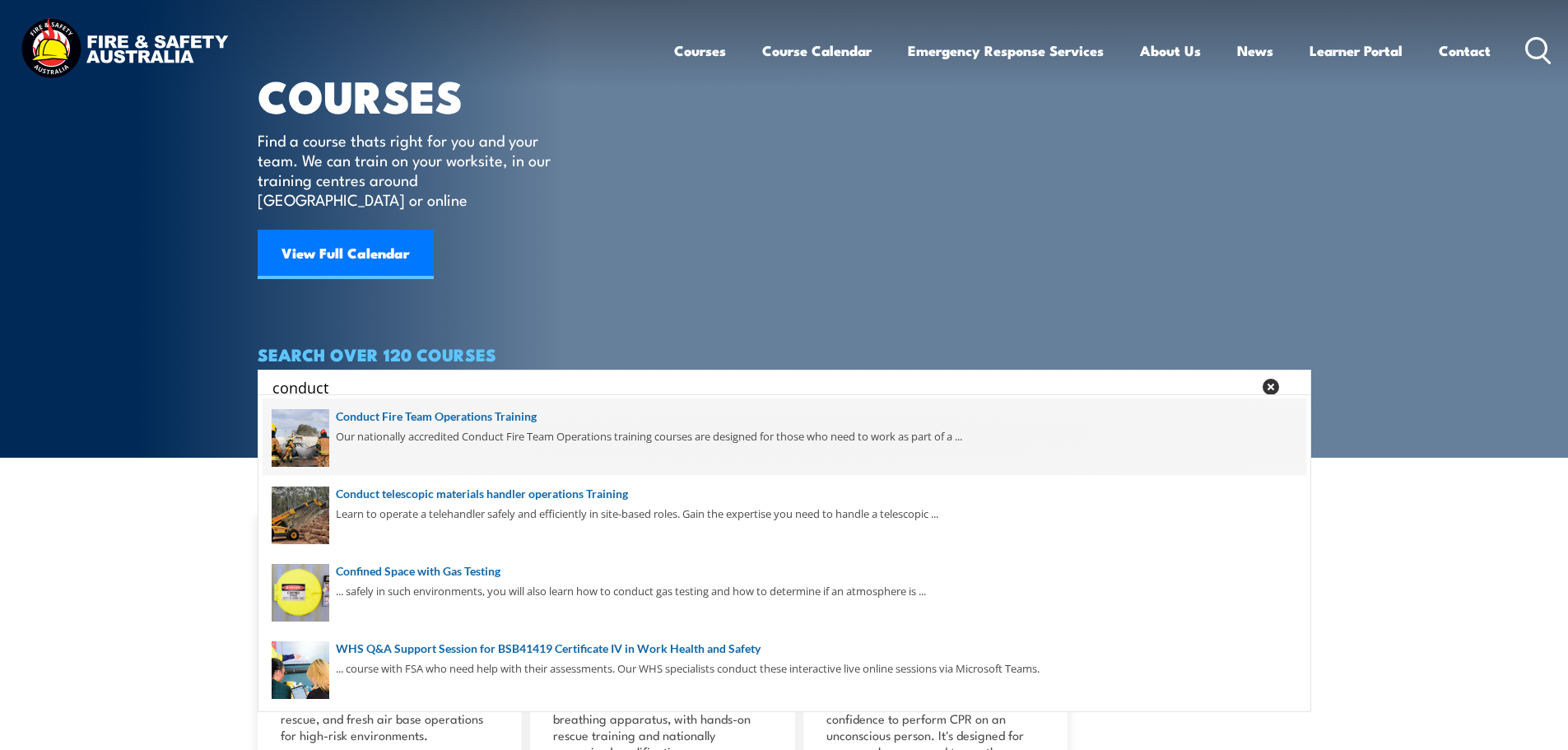
scroll to position [164, 0]
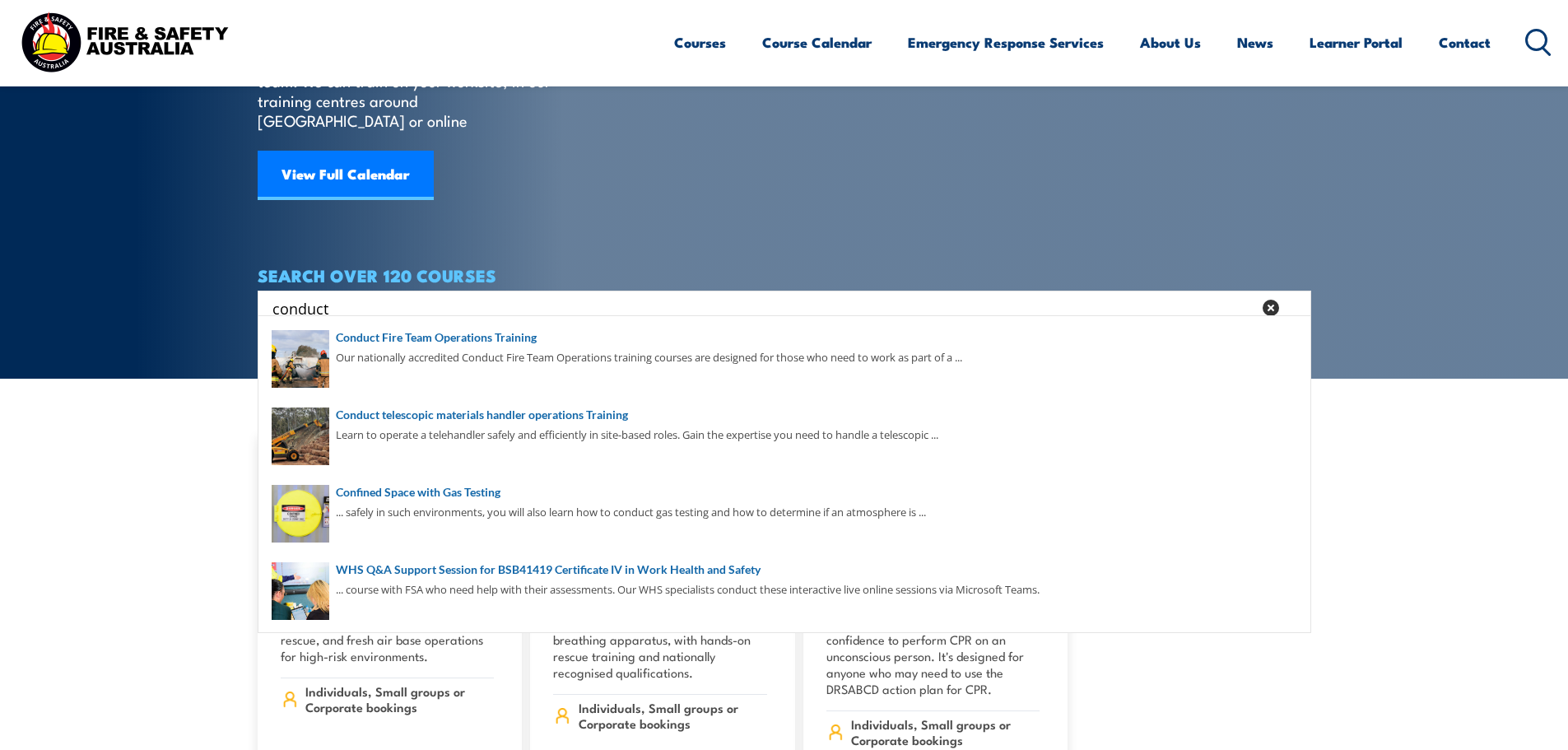
drag, startPoint x: 396, startPoint y: 278, endPoint x: 249, endPoint y: 304, distance: 149.3
click at [249, 304] on section "COURSES Find a course thats right for you and your team. We can train on your w…" at bounding box center [784, 108] width 1568 height 543
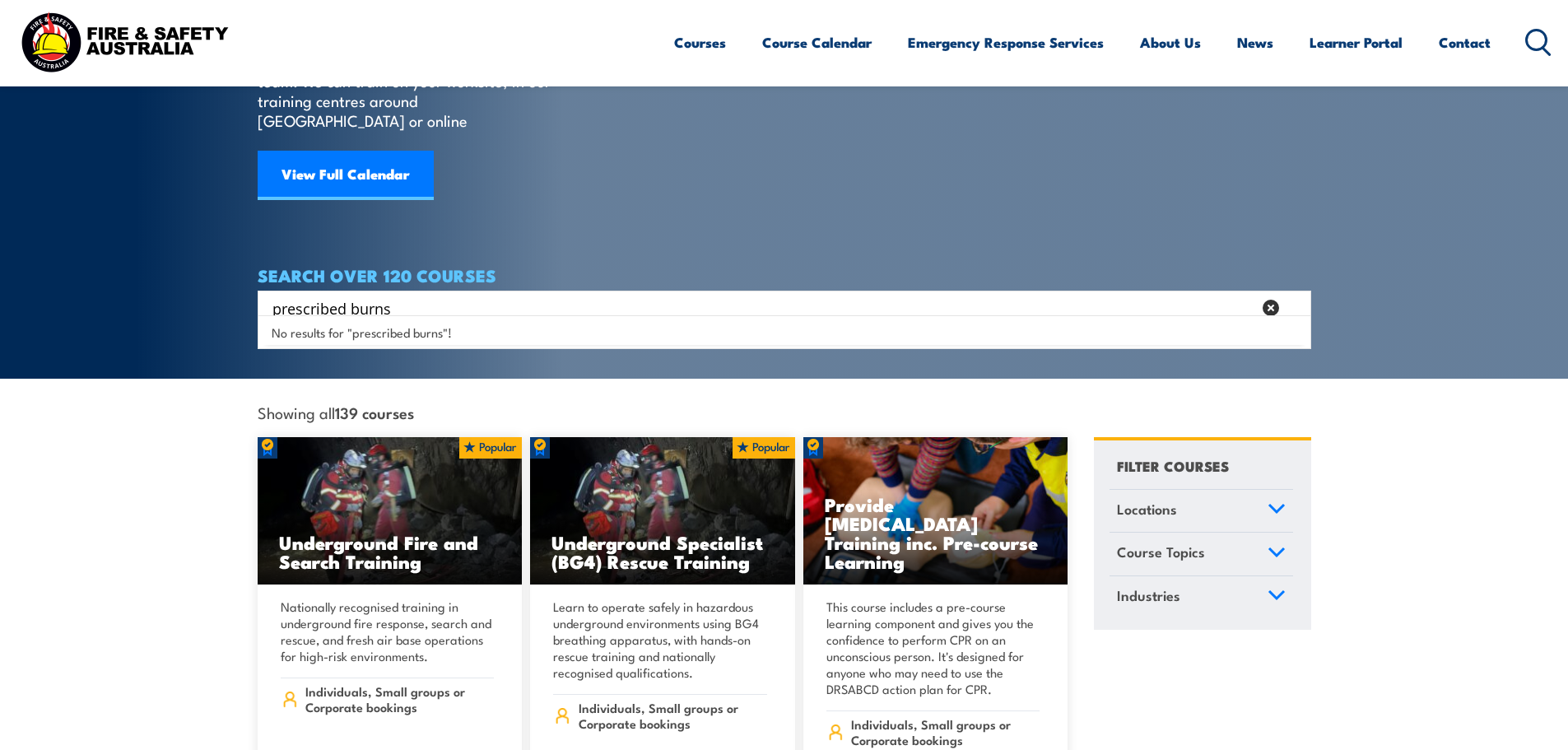
scroll to position [0, 0]
type input "p"
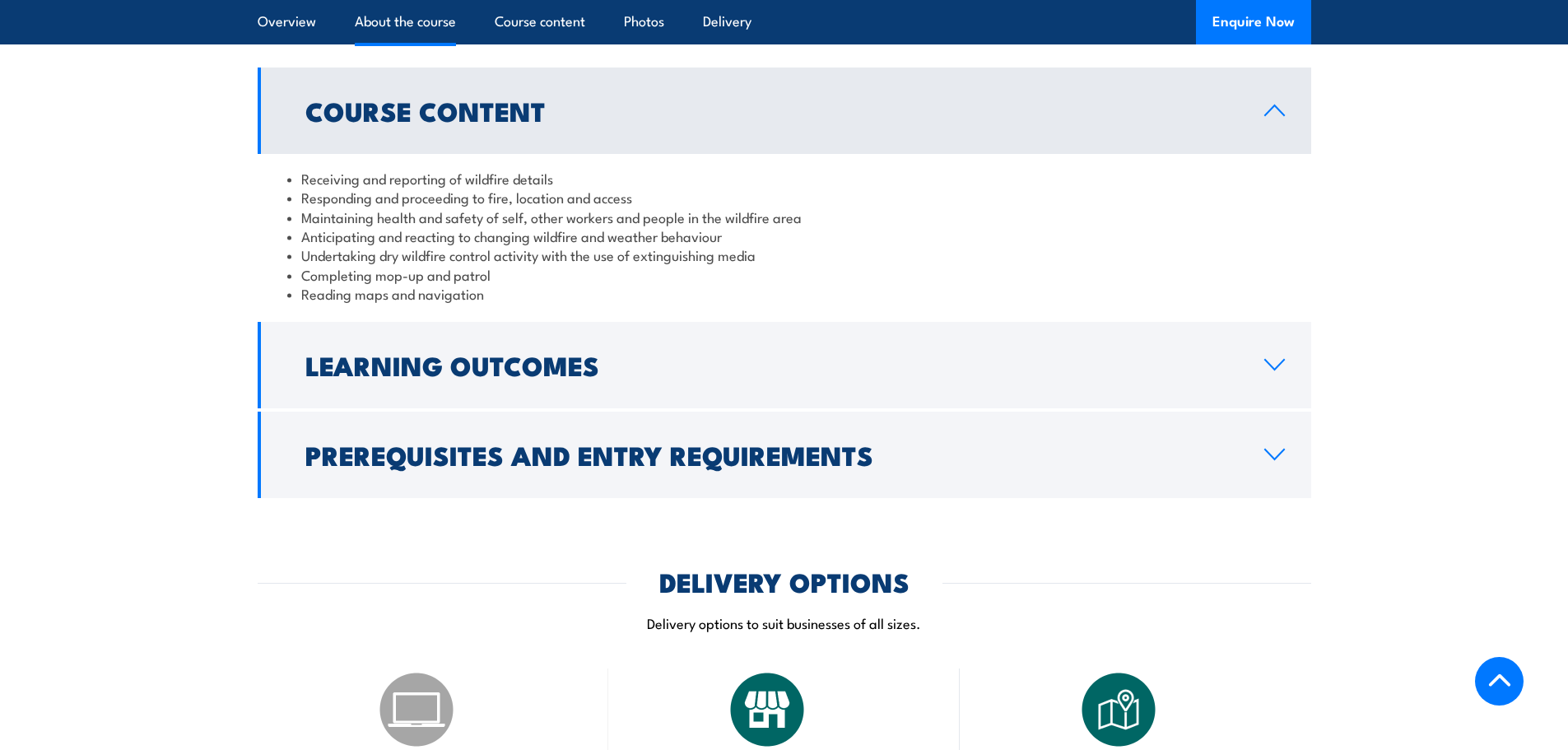
scroll to position [1317, 0]
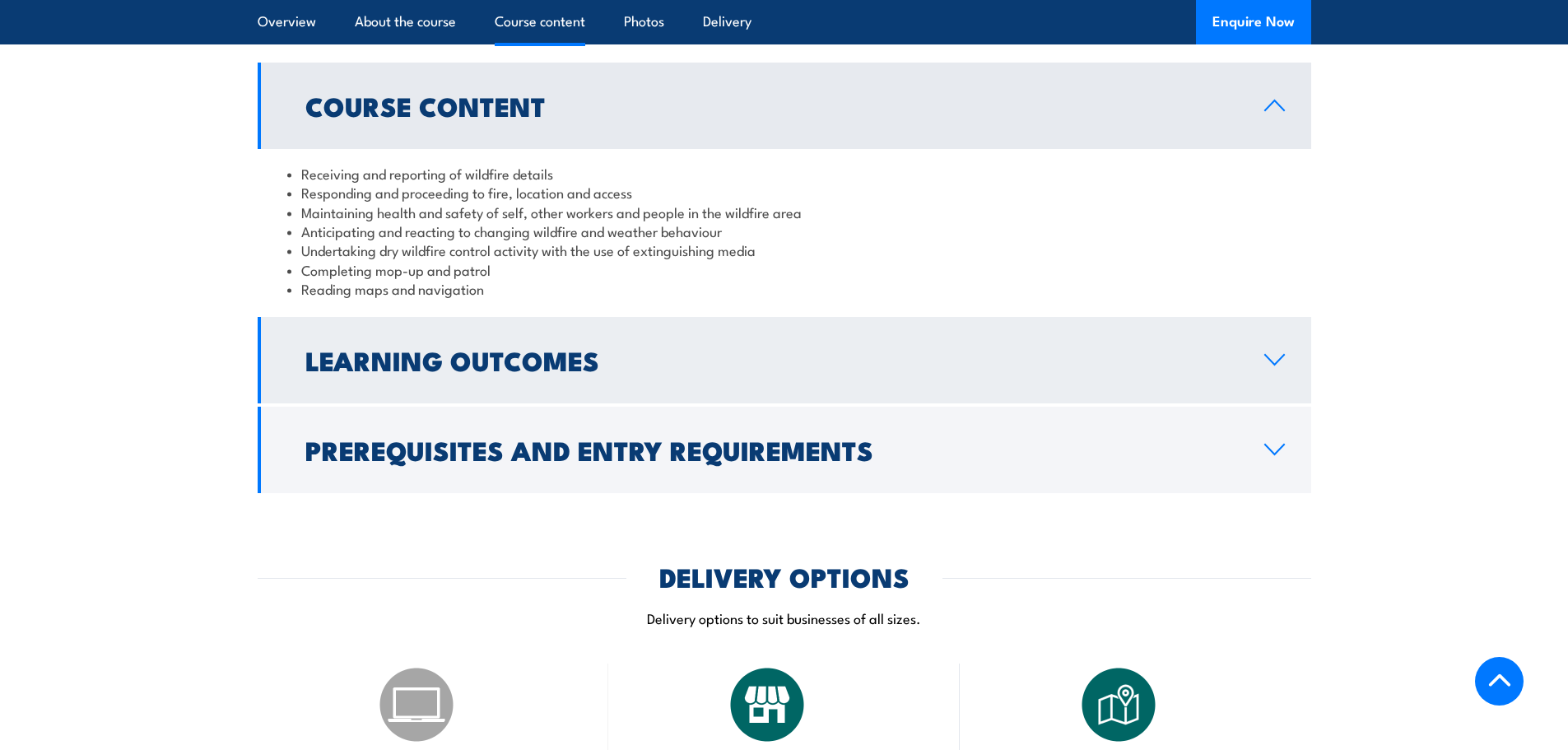
click at [797, 358] on h2 "Learning Outcomes" at bounding box center [771, 360] width 933 height 23
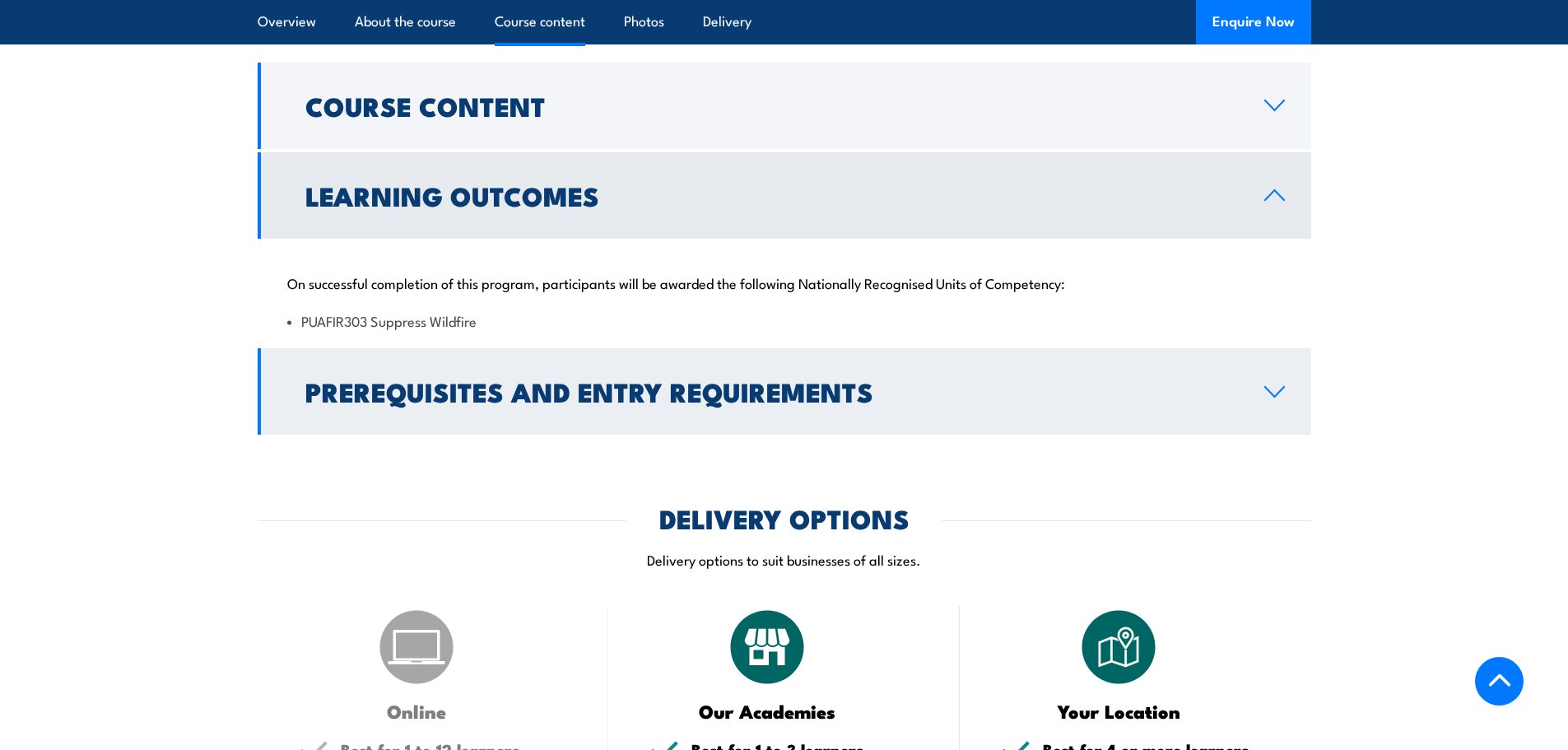
click at [645, 379] on h2 "Prerequisites and Entry Requirements" at bounding box center [771, 391] width 933 height 23
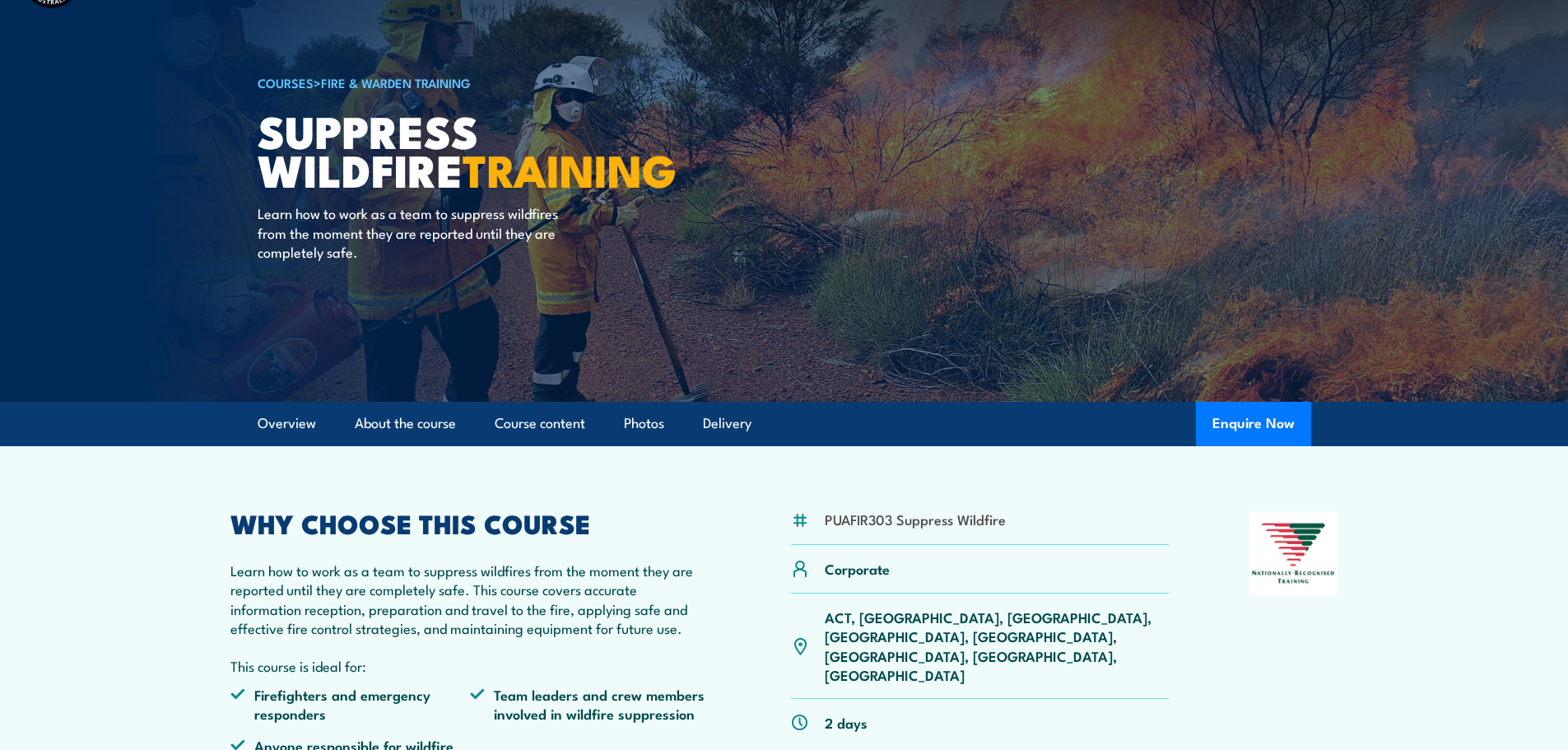
scroll to position [0, 0]
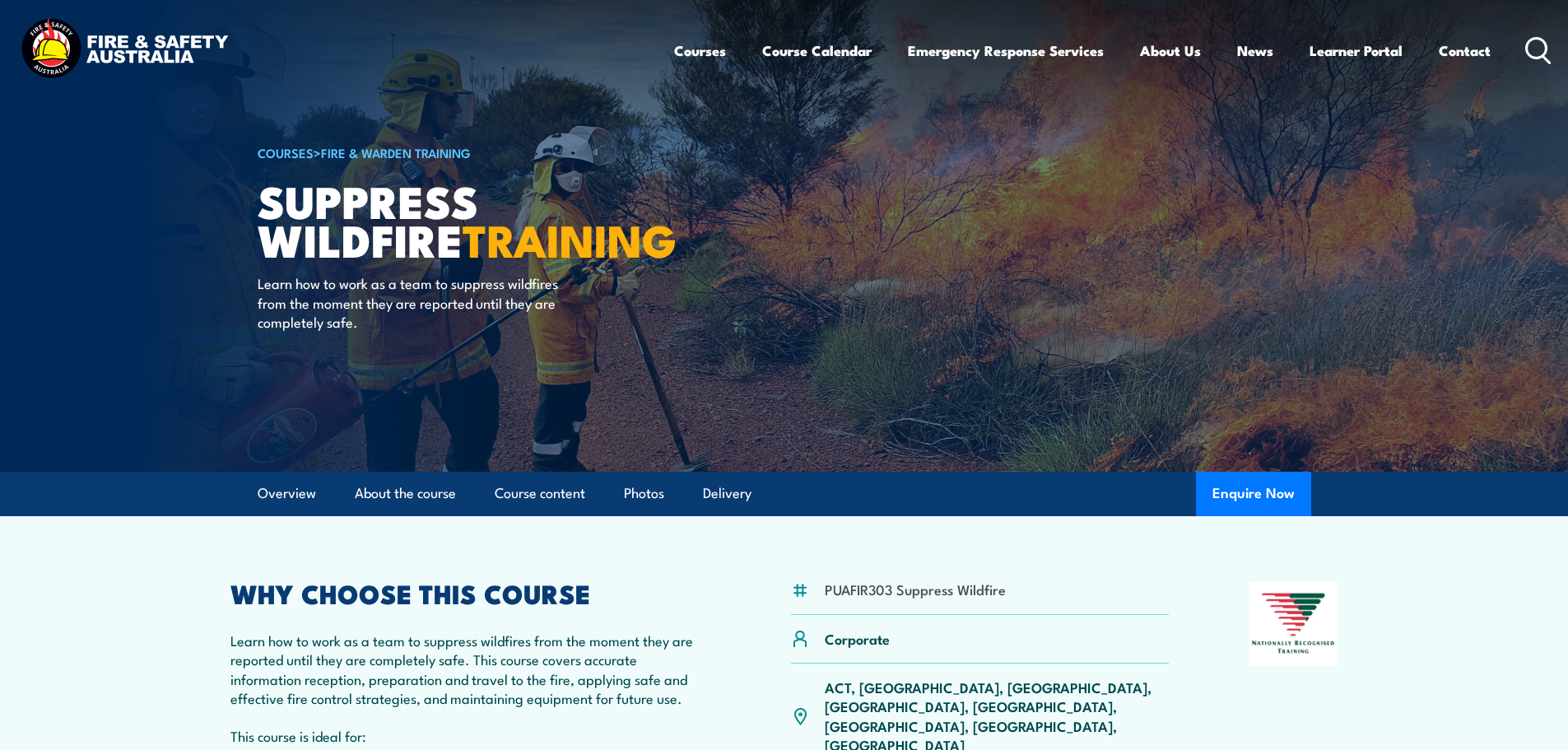
click at [1533, 50] on icon at bounding box center [1539, 50] width 27 height 28
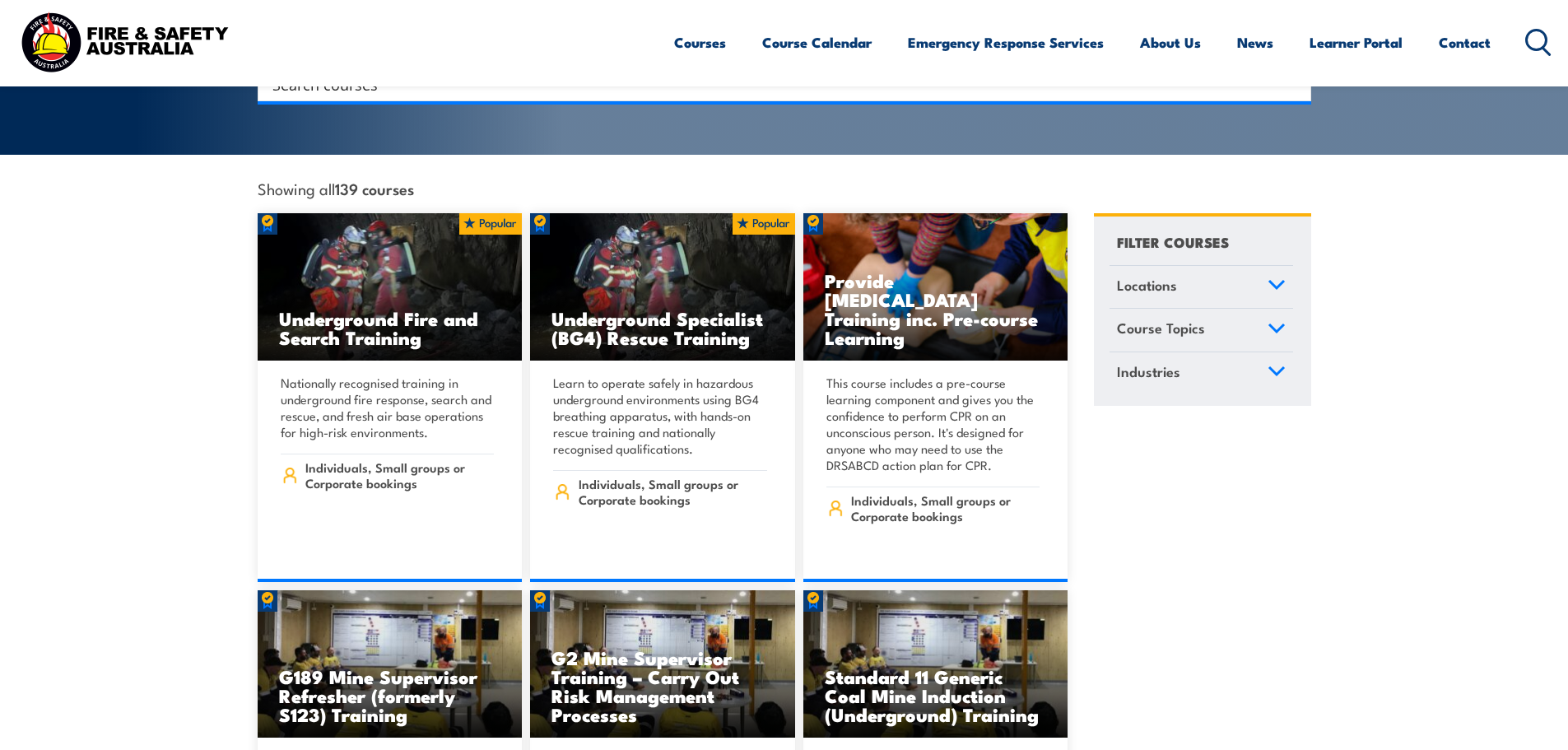
scroll to position [493, 0]
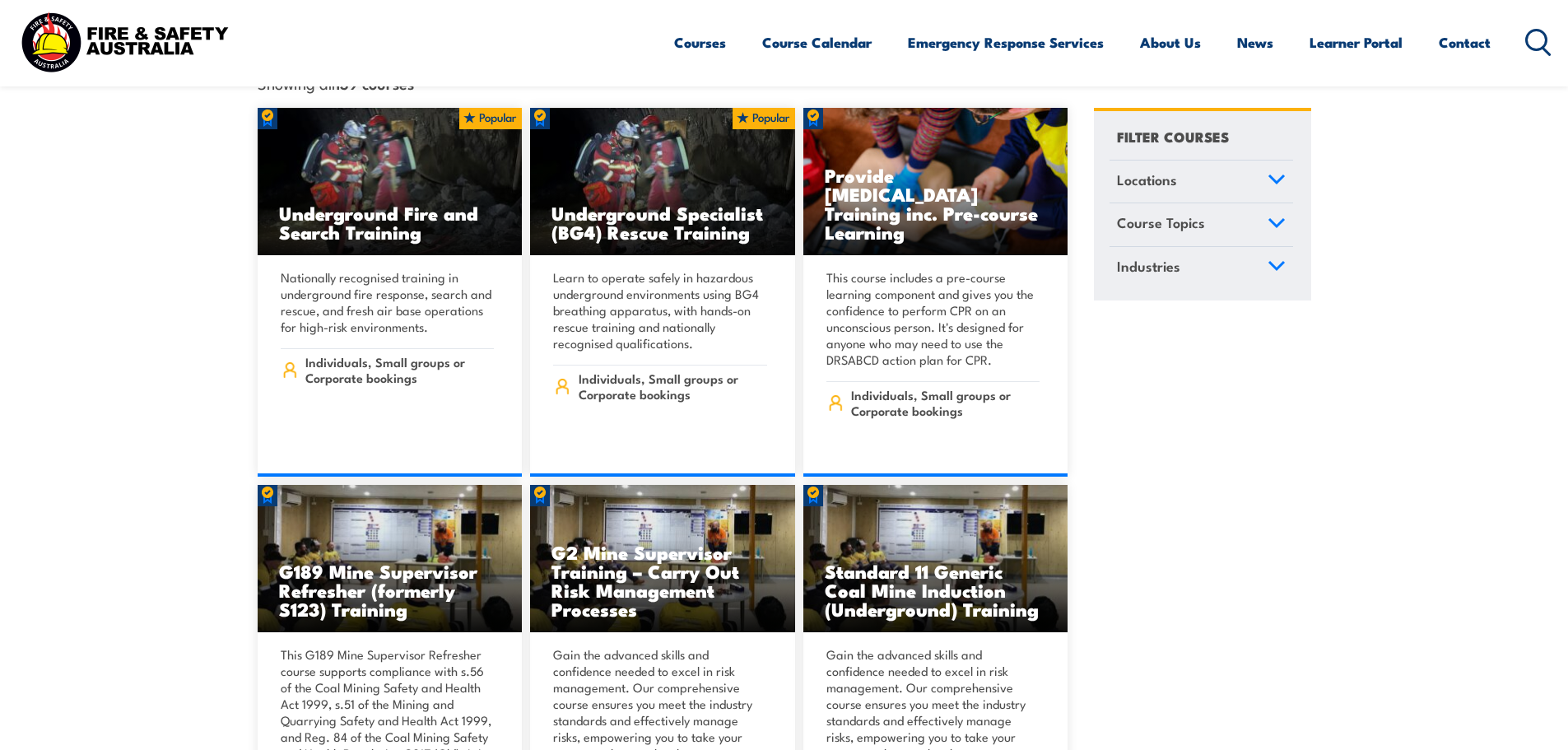
click at [1280, 219] on icon at bounding box center [1277, 222] width 15 height 8
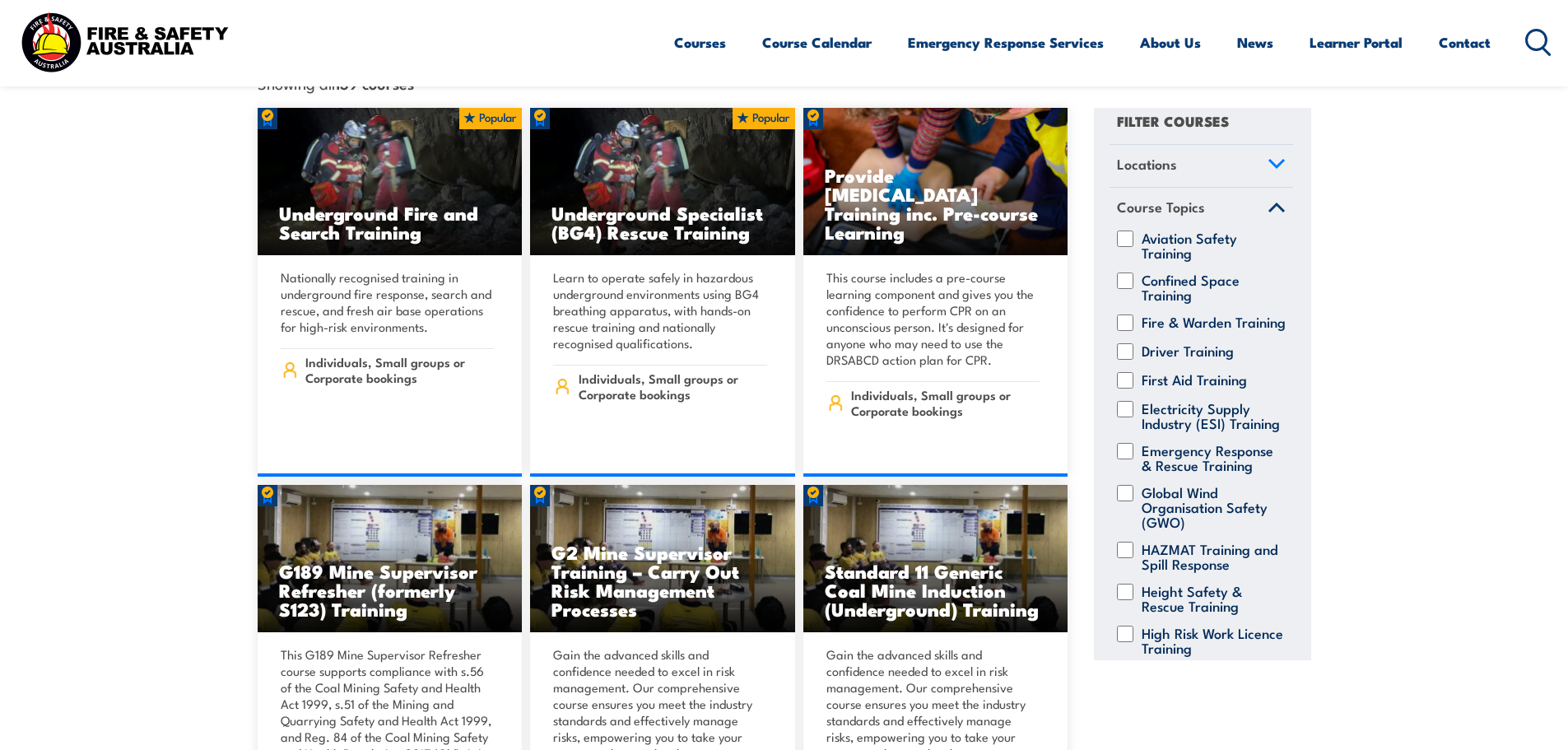
scroll to position [17, 0]
click at [1125, 313] on input "Fire & Warden Training" at bounding box center [1125, 322] width 17 height 17
checkbox input "true"
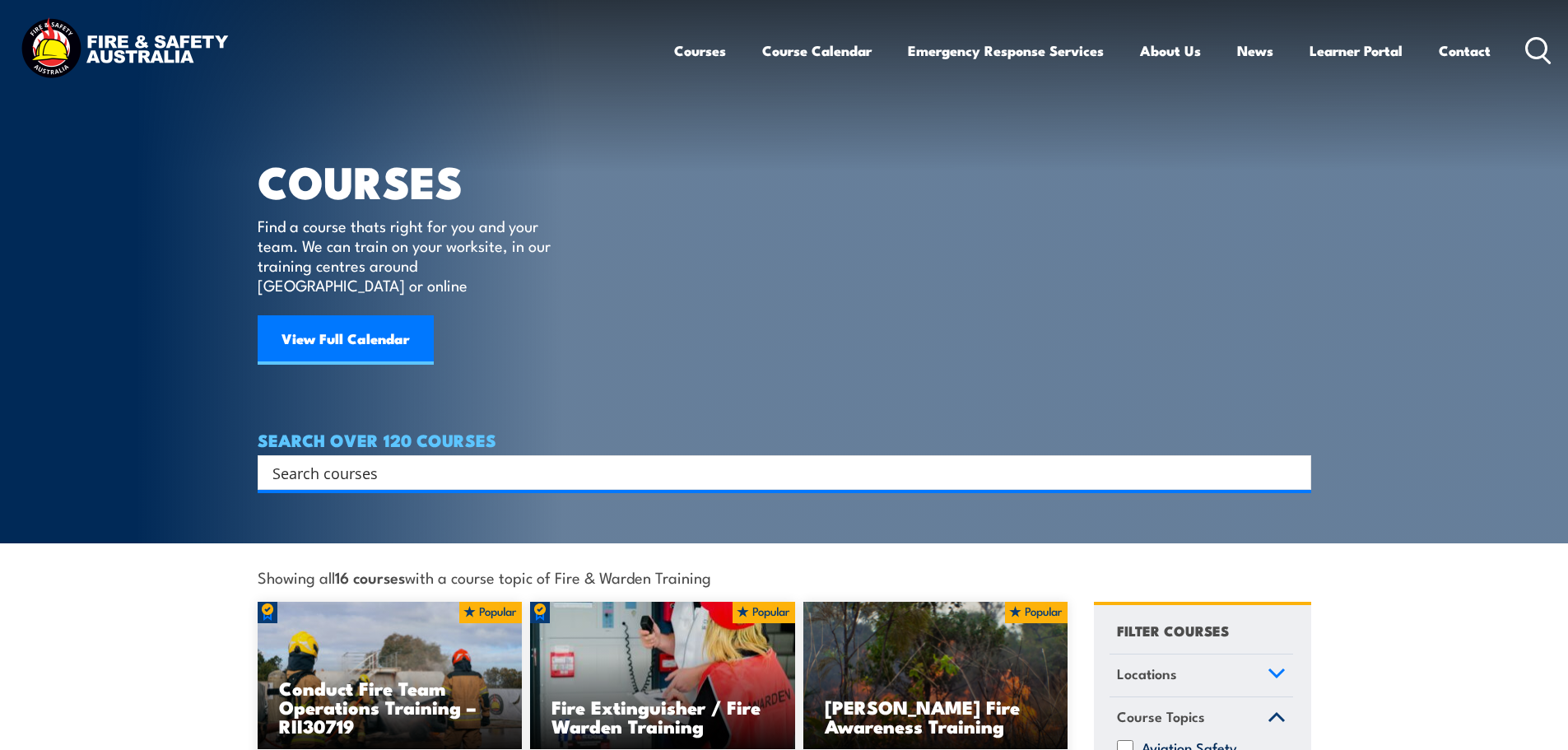
click at [1305, 329] on article "COURSES Find a course thats right for you and your team. We can train on your w…" at bounding box center [784, 245] width 1054 height 490
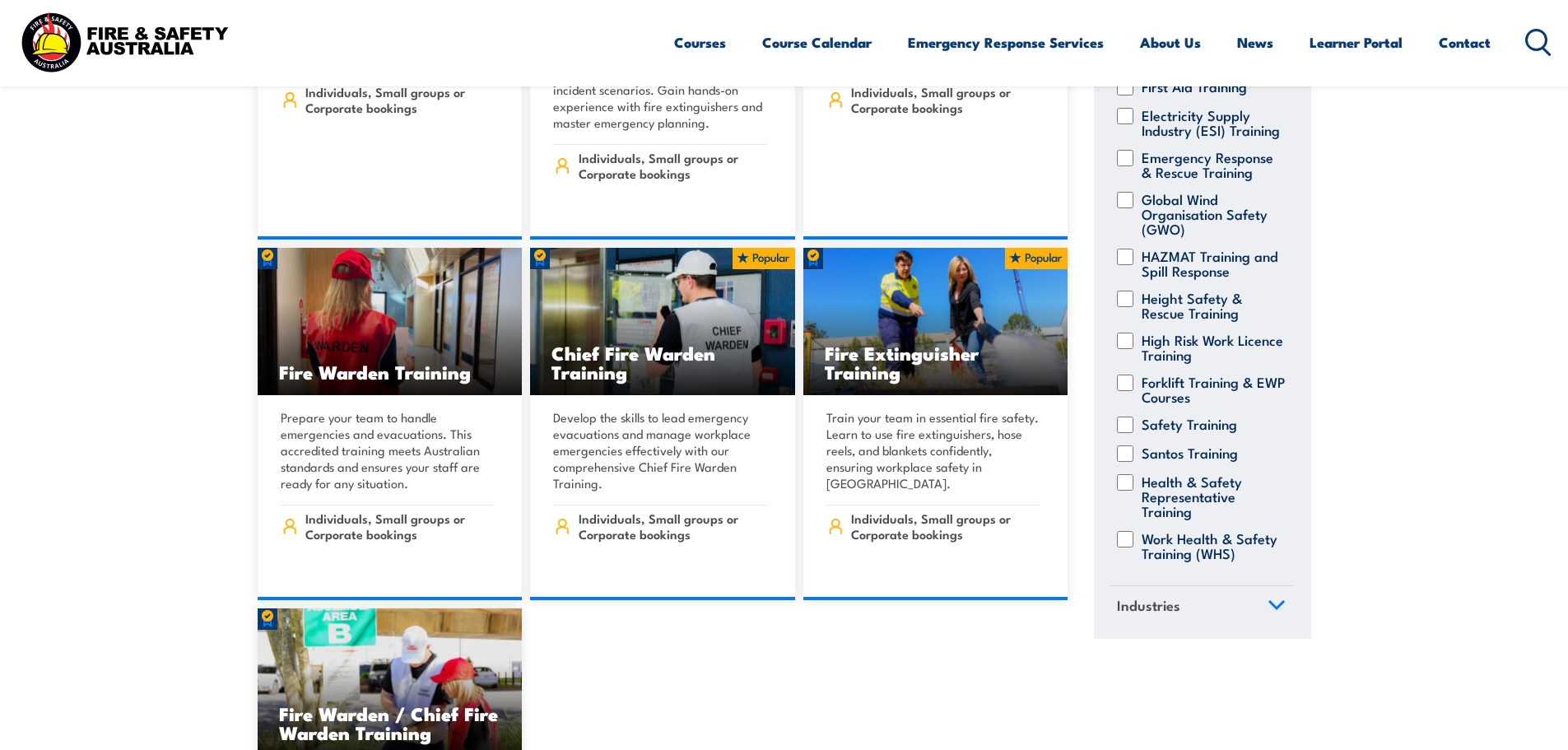
scroll to position [1975, 0]
